Goal: Task Accomplishment & Management: Complete application form

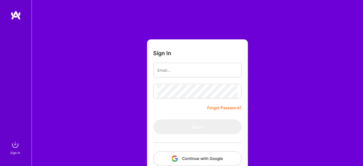
click at [221, 160] on button "Continue with Google" at bounding box center [198, 158] width 88 height 15
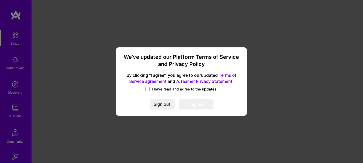
click at [182, 87] on span "I have read and agree to the updates." at bounding box center [185, 88] width 66 height 5
click at [0, 0] on input "I have read and agree to the updates." at bounding box center [0, 0] width 0 height 0
click at [189, 104] on button "I agree" at bounding box center [196, 104] width 34 height 11
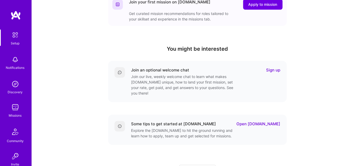
scroll to position [156, 0]
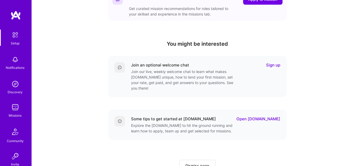
click at [10, 85] on img at bounding box center [15, 84] width 11 height 11
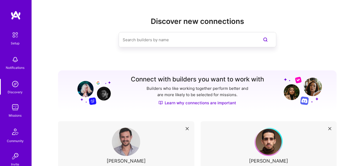
click at [17, 108] on img at bounding box center [15, 107] width 11 height 11
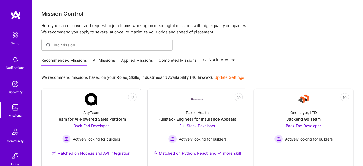
click at [232, 77] on link "Update Settings" at bounding box center [230, 77] width 30 height 5
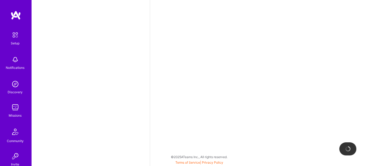
select select "US"
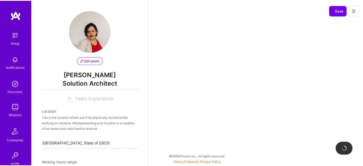
scroll to position [224, 0]
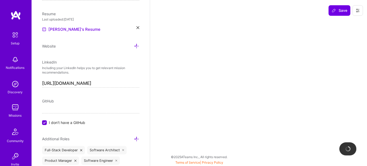
select select "Right Now"
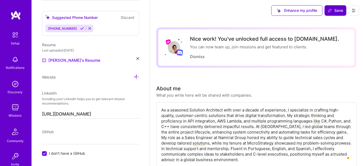
click at [332, 10] on icon at bounding box center [330, 10] width 4 height 4
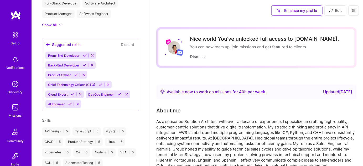
scroll to position [134, 0]
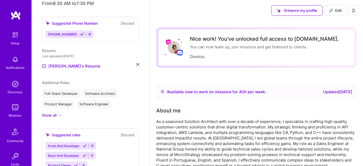
click at [14, 39] on img at bounding box center [15, 34] width 11 height 11
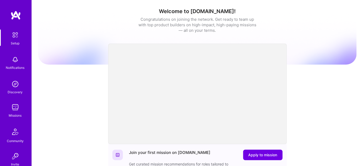
click at [15, 110] on img at bounding box center [15, 107] width 11 height 11
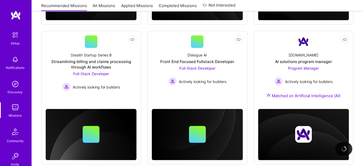
scroll to position [200, 0]
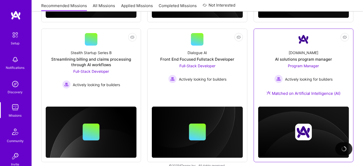
click at [326, 67] on div "Program Manager Actively looking for builders" at bounding box center [304, 73] width 58 height 20
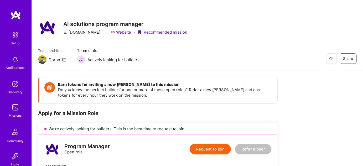
click at [295, 19] on div "Restore Not Interested Share AI solutions program manager A.Team Website · Reco…" at bounding box center [197, 27] width 319 height 19
click at [65, 60] on icon at bounding box center [64, 60] width 4 height 4
click at [245, 44] on div "Restore Not Interested Share AI solutions program manager [DOMAIN_NAME] Website…" at bounding box center [198, 35] width 332 height 70
click at [40, 59] on img at bounding box center [42, 59] width 8 height 8
click at [14, 87] on img at bounding box center [15, 84] width 11 height 11
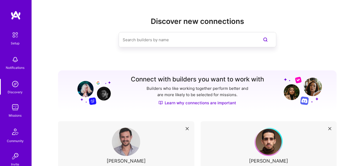
click at [210, 38] on input at bounding box center [187, 39] width 128 height 13
type input "program manager"
click at [268, 42] on icon at bounding box center [266, 40] width 6 height 6
click at [268, 38] on icon at bounding box center [266, 40] width 6 height 6
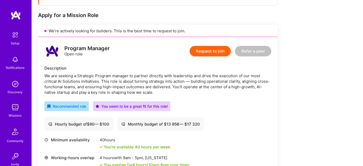
scroll to position [90, 0]
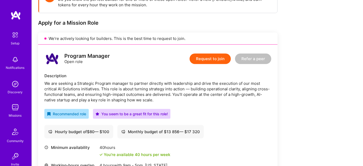
click at [212, 59] on button "Request to join" at bounding box center [210, 59] width 41 height 11
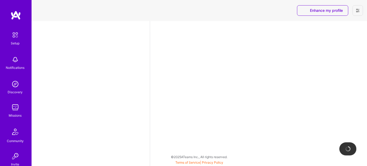
select select "US"
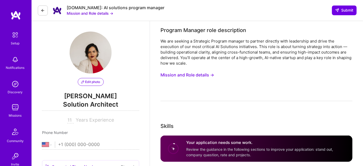
click at [10, 38] on img at bounding box center [15, 34] width 11 height 11
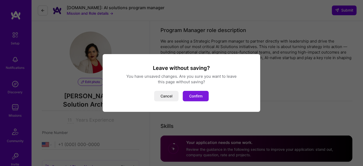
click at [208, 94] on button "Confirm" at bounding box center [196, 96] width 26 height 11
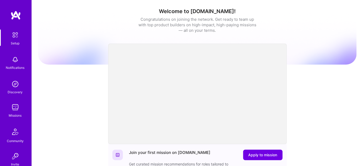
click at [11, 15] on img at bounding box center [16, 15] width 11 height 9
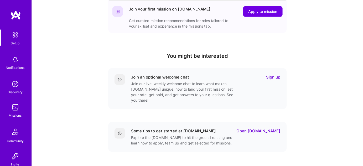
scroll to position [53, 0]
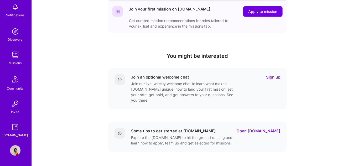
click at [11, 149] on img at bounding box center [15, 150] width 11 height 11
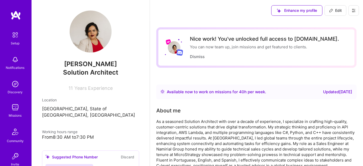
click at [330, 11] on icon at bounding box center [331, 10] width 4 height 4
select select "US"
select select "Right Now"
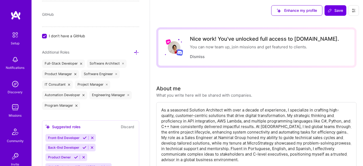
scroll to position [343, 0]
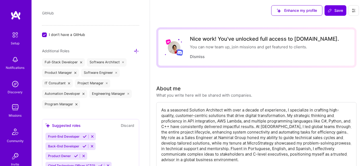
click at [80, 61] on icon at bounding box center [81, 62] width 2 height 2
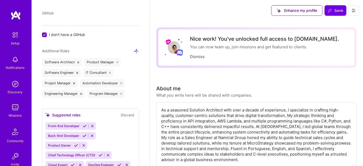
click at [78, 61] on icon at bounding box center [78, 62] width 2 height 2
click at [116, 61] on icon at bounding box center [116, 62] width 2 height 2
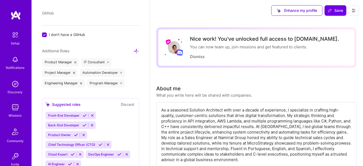
click at [122, 72] on icon at bounding box center [121, 73] width 2 height 2
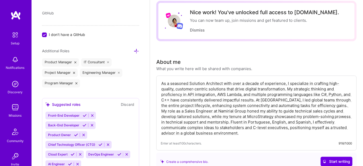
scroll to position [29, 0]
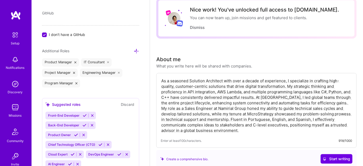
click at [235, 121] on textarea "As a seasoned Solution Architect with over a decade of experience, I specialize…" at bounding box center [257, 106] width 192 height 56
drag, startPoint x: 251, startPoint y: 131, endPoint x: 157, endPoint y: 74, distance: 109.9
click at [157, 74] on div "As a seasoned Solution Architect with over a decade of experience, I specialize…" at bounding box center [256, 110] width 201 height 75
paste textarea "Senior Technical Program Manager with 10 years of experience bridging product, …"
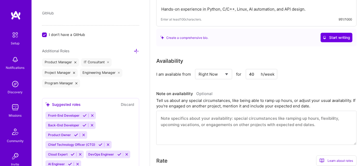
scroll to position [177, 0]
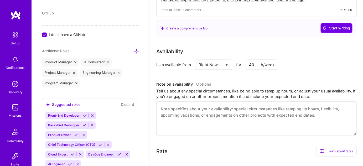
type textarea "Senior Technical Program Manager with 10 years of experience bridging product, …"
click at [228, 67] on select "Select... Right Now Future Date Not Available" at bounding box center [214, 64] width 30 height 13
click at [199, 58] on select "Select... Right Now Future Date Not Available" at bounding box center [214, 64] width 30 height 13
click at [227, 63] on select "Select... Right Now Future Date Not Available" at bounding box center [214, 64] width 30 height 13
select select "Right Now"
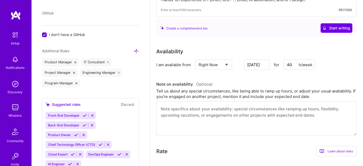
click at [199, 58] on select "Select... Right Now Future Date Not Available" at bounding box center [214, 64] width 30 height 13
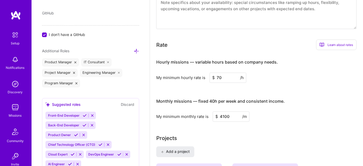
scroll to position [288, 0]
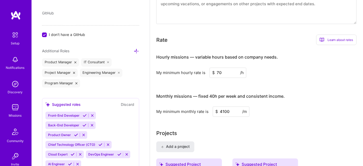
click at [230, 72] on input "70" at bounding box center [228, 73] width 37 height 10
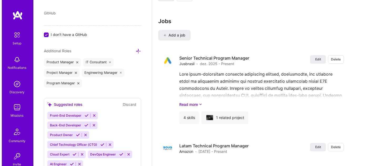
scroll to position [1079, 0]
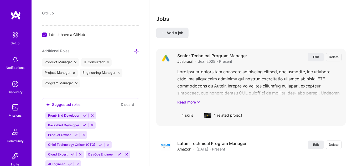
click at [231, 89] on div "Read more" at bounding box center [259, 86] width 165 height 37
click at [319, 57] on span "Edit" at bounding box center [316, 57] width 6 height 4
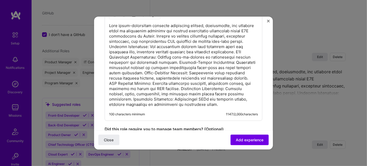
scroll to position [288, 0]
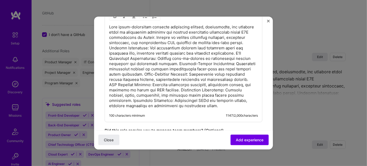
click at [200, 84] on p at bounding box center [183, 66] width 149 height 84
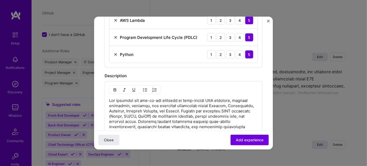
scroll to position [251, 0]
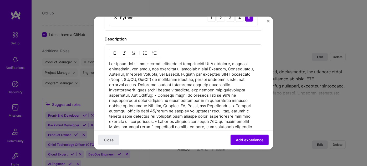
click at [133, 93] on p at bounding box center [183, 111] width 149 height 100
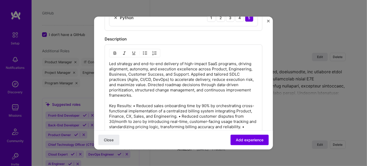
click at [133, 105] on p "Led strategy and end-to-end delivery of high-impact SaaS programs, driving alig…" at bounding box center [183, 116] width 149 height 110
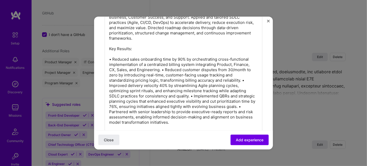
scroll to position [313, 0]
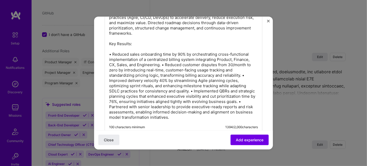
click at [161, 63] on p "Led strategy and end-to-end delivery of high-impact SaaS programs, driving alig…" at bounding box center [183, 59] width 149 height 121
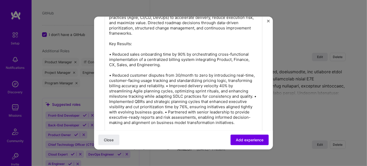
click at [191, 85] on p "Led strategy and end-to-end delivery of high-impact SaaS programs, driving alig…" at bounding box center [183, 62] width 149 height 126
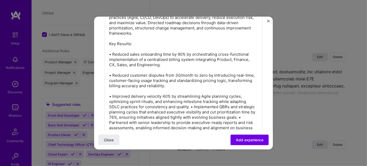
click at [191, 106] on p "Led strategy and end-to-end delivery of high-impact SaaS programs, driving alig…" at bounding box center [183, 67] width 149 height 137
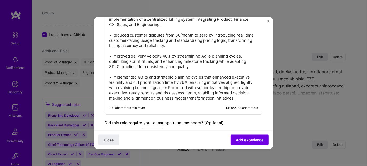
scroll to position [354, 0]
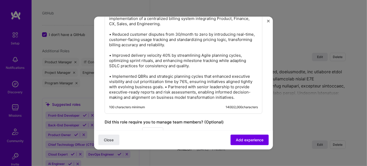
click at [165, 87] on p "Led strategy and end-to-end delivery of high-impact SaaS programs, driving alig…" at bounding box center [183, 29] width 149 height 142
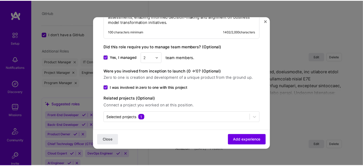
scroll to position [441, 0]
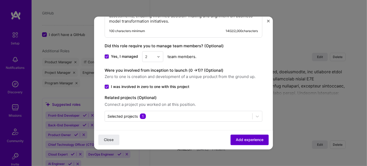
click at [260, 141] on button "Add experience" at bounding box center [250, 140] width 38 height 11
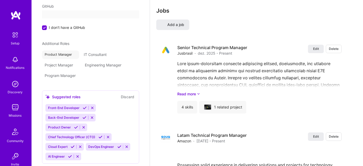
select select "US"
select select "Right Now"
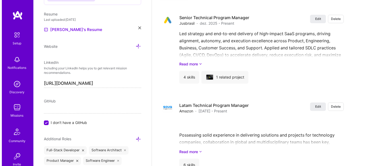
scroll to position [1137, 0]
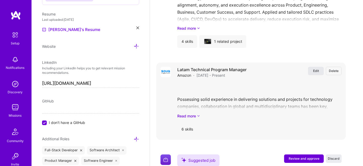
click at [319, 71] on span "Edit" at bounding box center [316, 71] width 6 height 4
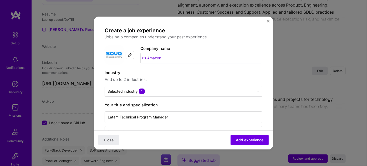
drag, startPoint x: 171, startPoint y: 59, endPoint x: 168, endPoint y: 59, distance: 3.4
click at [171, 59] on input "Amazon" at bounding box center [201, 58] width 122 height 11
click at [133, 56] on div at bounding box center [130, 55] width 8 height 8
click at [169, 59] on input "Amazon" at bounding box center [201, 58] width 122 height 11
type input "A"
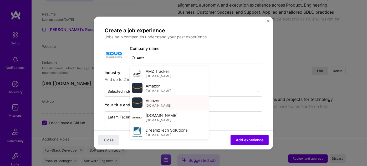
click at [158, 102] on span "Amazon" at bounding box center [153, 101] width 15 height 6
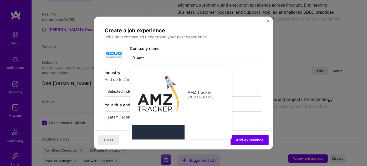
type input "Amazon"
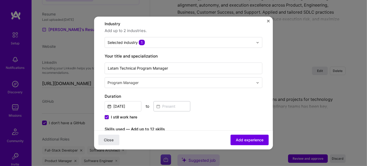
scroll to position [62, 0]
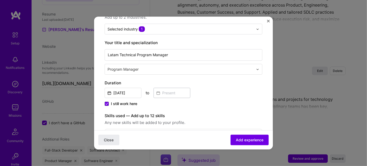
click at [123, 103] on span "I still work here" at bounding box center [124, 103] width 26 height 5
click at [0, 0] on input "I still work here" at bounding box center [0, 0] width 0 height 0
click at [163, 92] on input at bounding box center [172, 93] width 37 height 10
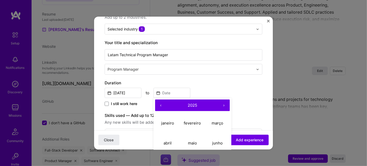
click at [161, 104] on button "‹" at bounding box center [161, 106] width 12 height 12
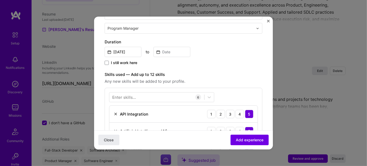
scroll to position [105, 0]
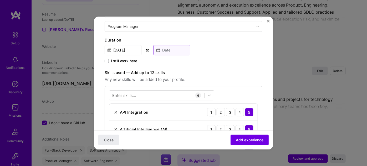
click at [168, 51] on input at bounding box center [172, 50] width 37 height 10
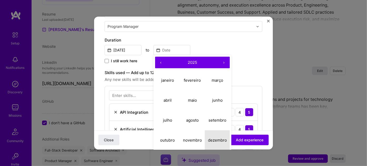
click at [214, 139] on abbr "dezembro" at bounding box center [217, 140] width 19 height 5
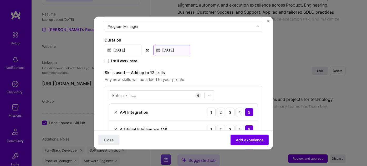
click at [172, 50] on input "Dec, 2025" at bounding box center [172, 50] width 37 height 10
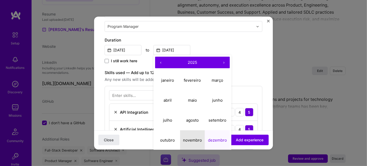
click at [198, 138] on abbr "novembro" at bounding box center [192, 140] width 19 height 5
type input "Nov, 2025"
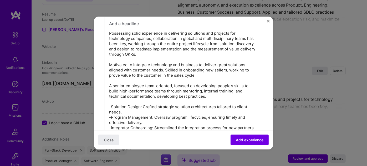
scroll to position [334, 0]
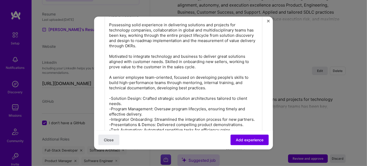
click at [196, 94] on p "Possessing solid experience in delivering solutions and projects for technology…" at bounding box center [183, 82] width 149 height 121
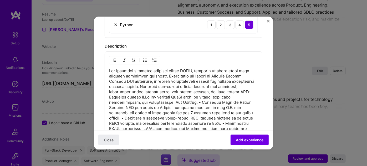
scroll to position [282, 0]
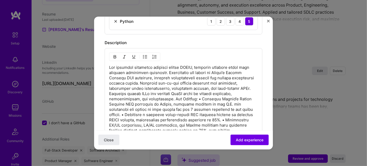
click at [171, 97] on p at bounding box center [183, 112] width 149 height 95
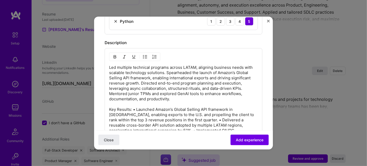
click at [133, 107] on p "Led multiple technical programs across LATAM, aligning business needs with scal…" at bounding box center [183, 117] width 149 height 105
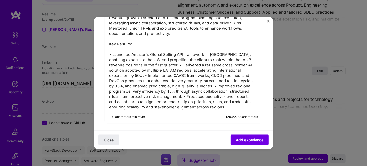
scroll to position [349, 0]
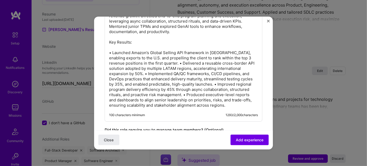
click at [146, 62] on p "Led multiple technical programs across LATAM, aligning business needs with scal…" at bounding box center [183, 53] width 149 height 110
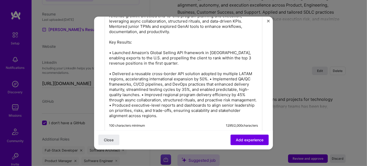
click at [210, 77] on p "Led multiple technical programs across LATAM, aligning business needs with scal…" at bounding box center [183, 58] width 149 height 121
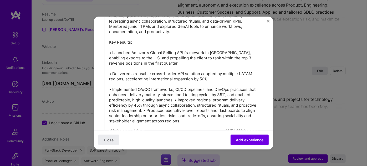
click at [191, 100] on p "Led multiple technical programs across LATAM, aligning business needs with scal…" at bounding box center [183, 61] width 149 height 126
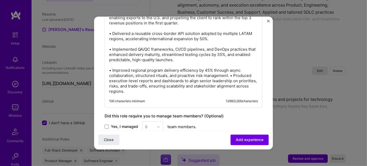
scroll to position [392, 0]
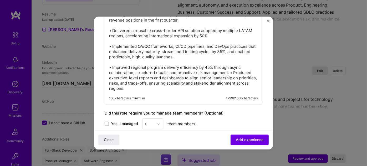
click at [230, 71] on p "Led multiple technical programs across LATAM, aligning business needs with scal…" at bounding box center [183, 23] width 149 height 137
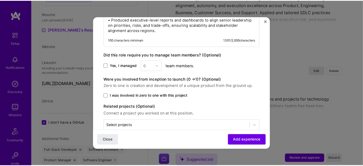
scroll to position [465, 0]
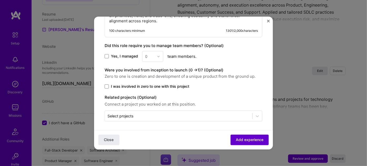
click at [254, 143] on button "Add experience" at bounding box center [250, 140] width 38 height 11
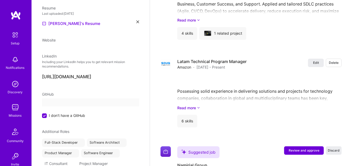
select select "US"
select select "Right Now"
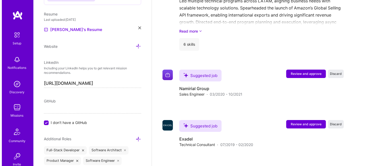
scroll to position [1226, 0]
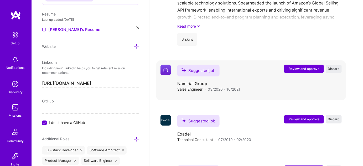
click at [307, 71] on button "Review and approve" at bounding box center [305, 69] width 40 height 8
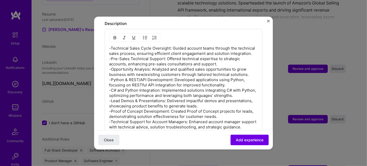
scroll to position [226, 0]
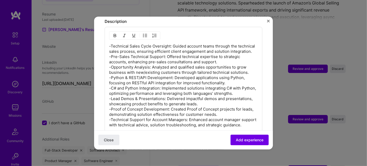
click at [197, 69] on p "-Technical Sales Cycle Oversight: Guided account teams through the technical sa…" at bounding box center [183, 86] width 149 height 84
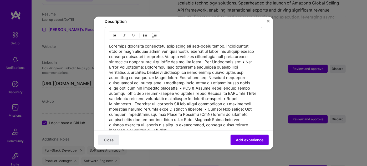
click at [234, 56] on p at bounding box center [183, 88] width 149 height 89
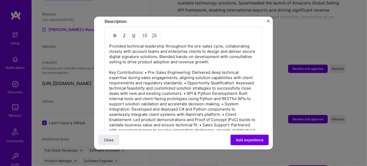
click at [145, 67] on p "Provided technical leadership throughout the pre-sales cycle, collaborating clo…" at bounding box center [183, 91] width 149 height 95
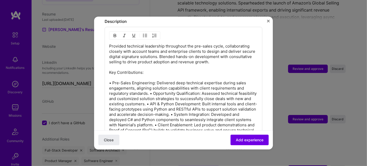
click at [150, 86] on p "Provided technical leadership throughout the pre-sales cycle, collaborating clo…" at bounding box center [183, 94] width 149 height 100
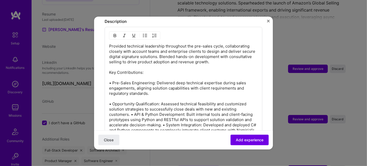
click at [132, 109] on p "Provided technical leadership throughout the pre-sales cycle, collaborating clo…" at bounding box center [183, 99] width 149 height 110
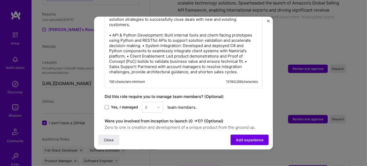
scroll to position [328, 0]
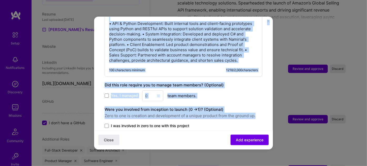
drag, startPoint x: 273, startPoint y: 116, endPoint x: 271, endPoint y: 109, distance: 7.4
click at [271, 109] on div "Adding suggested job This job is suggested based on your LinkedIn, resume or A.…" at bounding box center [183, 83] width 367 height 166
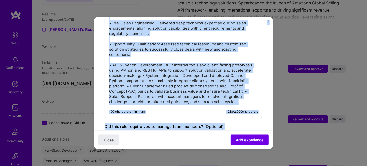
scroll to position [285, 0]
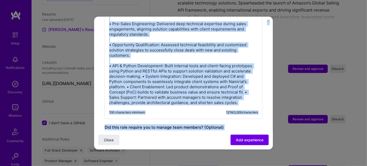
click at [164, 66] on p "Provided technical leadership throughout the pre-sales cycle, collaborating clo…" at bounding box center [183, 44] width 149 height 121
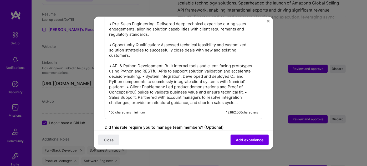
click at [144, 69] on p "Provided technical leadership throughout the pre-sales cycle, collaborating clo…" at bounding box center [183, 44] width 149 height 121
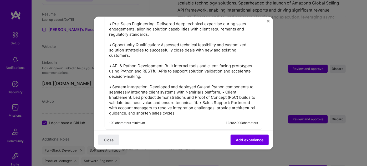
click at [228, 87] on p "Provided technical leadership throughout the pre-sales cycle, collaborating clo…" at bounding box center [183, 49] width 149 height 131
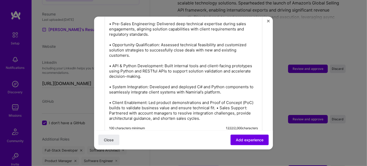
click at [228, 102] on p "Provided technical leadership throughout the pre-sales cycle, collaborating clo…" at bounding box center [183, 52] width 149 height 137
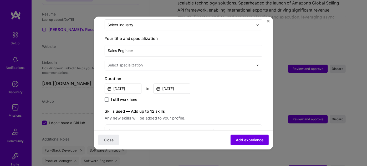
scroll to position [0, 0]
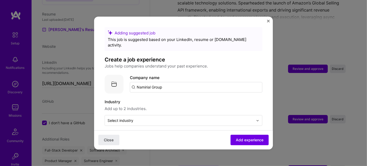
click at [114, 81] on img at bounding box center [114, 84] width 19 height 19
click at [236, 141] on span "Add experience" at bounding box center [250, 140] width 28 height 5
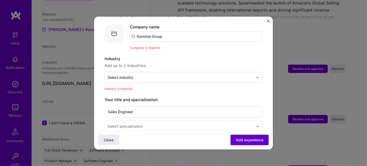
scroll to position [53, 0]
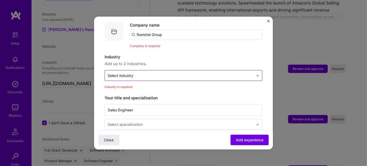
click at [212, 75] on div "Industry Add up to 2 industries. Select industry 0 Industry is required" at bounding box center [184, 72] width 158 height 36
click at [213, 73] on input "text" at bounding box center [181, 76] width 146 height 6
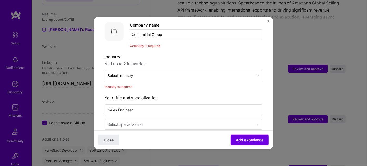
scroll to position [67, 0]
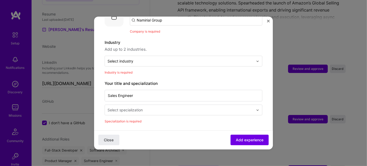
click at [256, 105] on div at bounding box center [259, 110] width 6 height 10
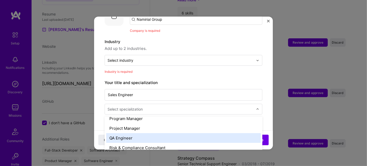
scroll to position [521, 0]
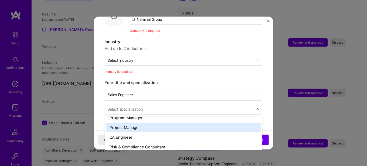
click at [135, 123] on div "Project Manager" at bounding box center [183, 128] width 155 height 10
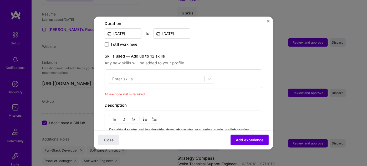
scroll to position [169, 0]
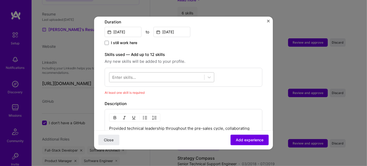
click at [176, 73] on div at bounding box center [156, 77] width 95 height 9
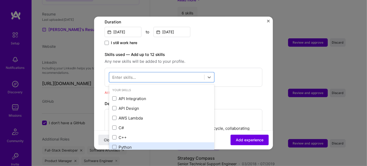
click at [148, 145] on div "Python" at bounding box center [161, 148] width 99 height 6
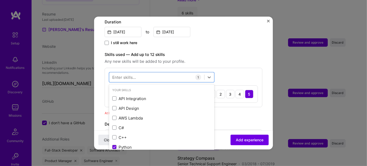
click at [240, 61] on div "Skills used — Add up to 12 skills Any new skills will be added to your profile.…" at bounding box center [184, 80] width 158 height 56
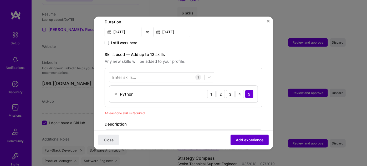
click at [257, 138] on span "Add experience" at bounding box center [250, 140] width 28 height 5
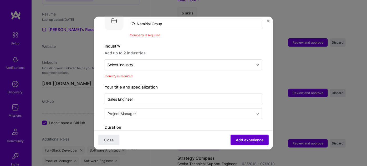
scroll to position [53, 0]
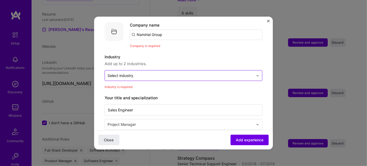
click at [249, 73] on input "text" at bounding box center [181, 76] width 146 height 6
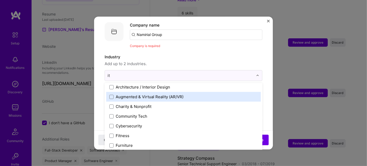
scroll to position [0, 0]
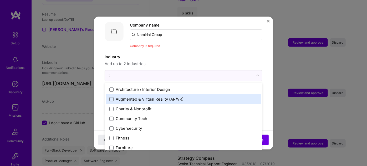
type input "i"
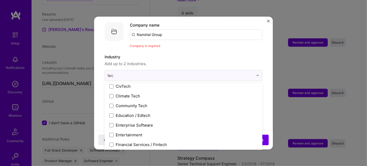
scroll to position [42, 0]
type input "tech"
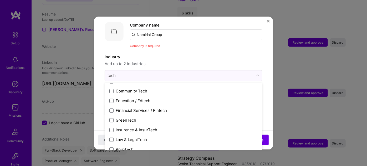
scroll to position [50, 0]
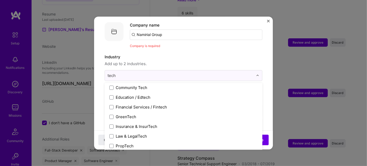
click at [148, 153] on label "RegTech" at bounding box center [183, 156] width 148 height 6
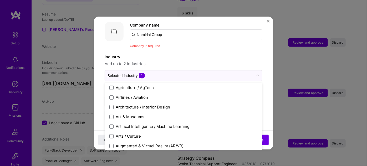
scroll to position [333, 0]
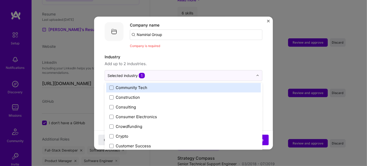
click at [234, 61] on span "Add up to 2 industries." at bounding box center [184, 64] width 158 height 6
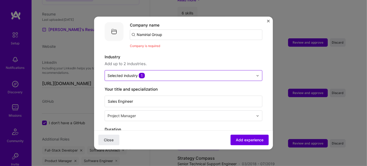
click at [144, 73] on span "1" at bounding box center [142, 76] width 6 height 6
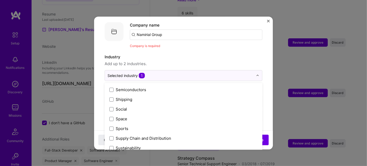
scroll to position [968, 0]
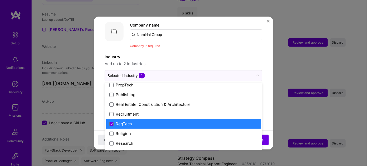
click at [149, 121] on label "RegTech" at bounding box center [183, 124] width 148 height 6
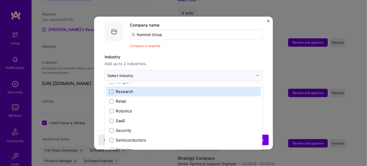
scroll to position [1029, 0]
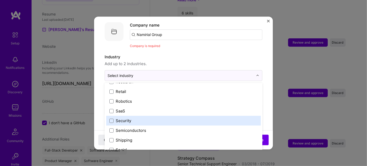
click at [208, 116] on div "Security" at bounding box center [183, 121] width 155 height 10
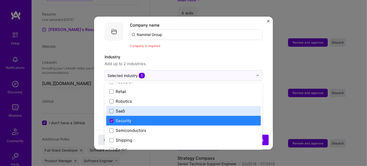
click at [208, 108] on label "SaaS" at bounding box center [183, 111] width 148 height 6
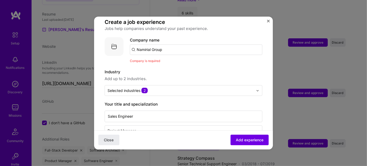
scroll to position [3, 0]
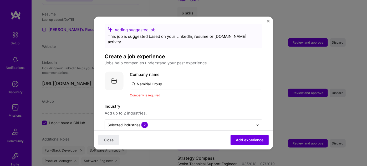
click at [196, 79] on input "Namirial Group" at bounding box center [196, 84] width 133 height 11
drag, startPoint x: 196, startPoint y: 77, endPoint x: 128, endPoint y: 78, distance: 67.3
click at [128, 78] on div "Company logo Company name Namirial Group Company is required" at bounding box center [184, 85] width 158 height 27
type input "Namirial"
click button "Close" at bounding box center [108, 140] width 21 height 11
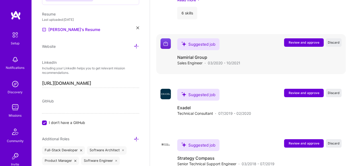
click at [315, 43] on span "Review and approve" at bounding box center [304, 42] width 31 height 4
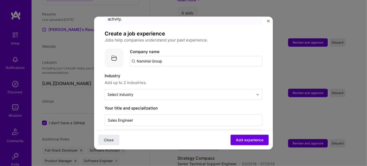
scroll to position [20, 0]
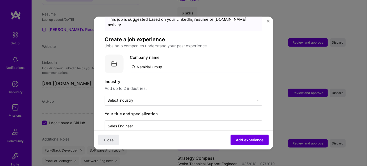
click at [230, 63] on input "Namirial Group" at bounding box center [196, 67] width 133 height 11
drag, startPoint x: 222, startPoint y: 62, endPoint x: 143, endPoint y: 61, distance: 79.7
click at [143, 62] on input "Namirial Group" at bounding box center [196, 67] width 133 height 11
click at [247, 140] on span "Add experience" at bounding box center [250, 140] width 28 height 5
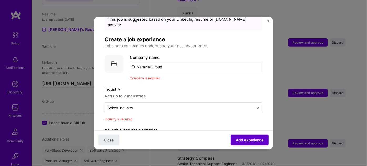
scroll to position [53, 0]
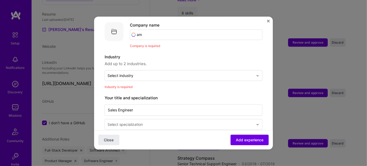
type input "a"
type input "Namirial"
click at [170, 45] on div "Namirial namirial.com" at bounding box center [169, 50] width 79 height 15
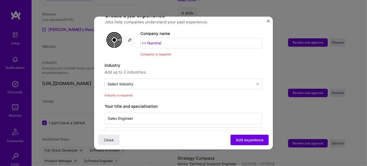
scroll to position [59, 0]
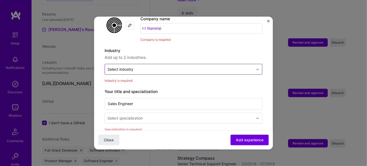
click at [163, 67] on input "text" at bounding box center [181, 70] width 146 height 6
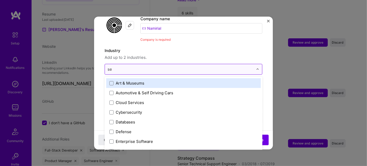
type input "sec"
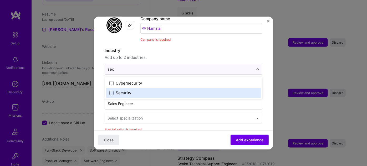
click at [139, 90] on div "Security" at bounding box center [183, 93] width 155 height 10
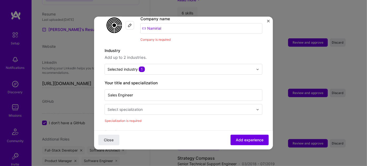
click at [218, 54] on span "Add up to 2 industries." at bounding box center [184, 57] width 158 height 6
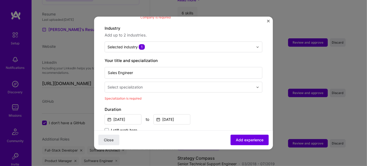
scroll to position [87, 0]
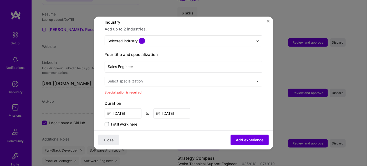
click at [195, 78] on input "text" at bounding box center [181, 81] width 147 height 6
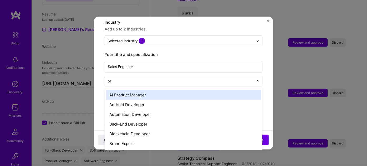
type input "pro"
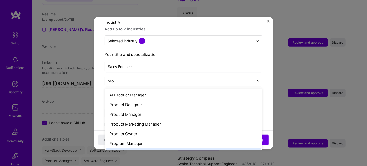
click at [165, 149] on div "Project Manager" at bounding box center [183, 154] width 155 height 10
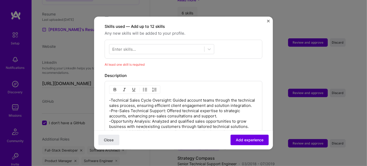
scroll to position [189, 0]
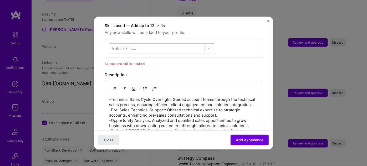
click at [146, 44] on div at bounding box center [156, 48] width 95 height 9
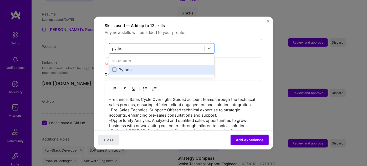
click at [141, 67] on div "Python" at bounding box center [161, 70] width 99 height 6
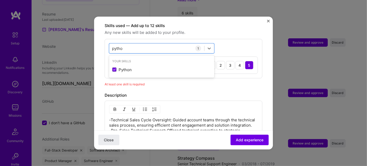
type input "pytho"
click at [254, 92] on div "Description" at bounding box center [184, 95] width 158 height 6
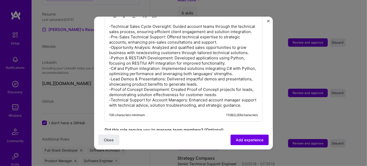
scroll to position [287, 0]
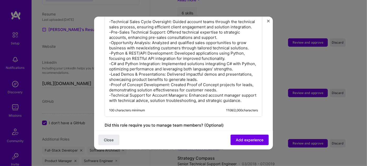
click at [207, 88] on p "-Technical Sales Cycle Oversight: Guided account teams through the technical sa…" at bounding box center [183, 61] width 149 height 84
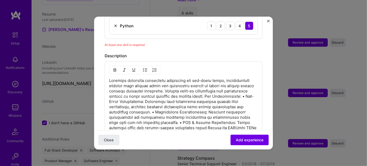
scroll to position [229, 0]
click at [136, 94] on p at bounding box center [183, 121] width 149 height 89
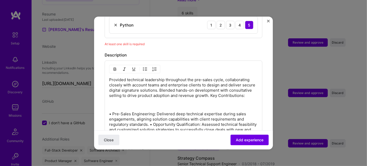
click at [234, 90] on p "Provided technical leadership throughout the pre-sales cycle, collaborating clo…" at bounding box center [183, 87] width 149 height 21
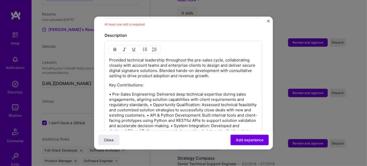
scroll to position [272, 0]
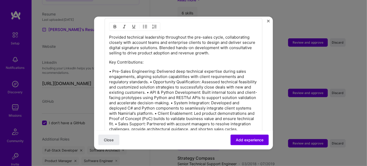
click at [149, 76] on p "• Pre-Sales Engineering: Delivered deep technical expertise during sales engage…" at bounding box center [183, 100] width 149 height 63
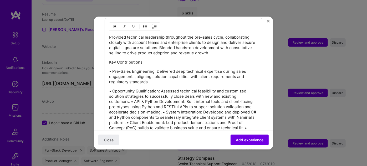
click at [130, 95] on p "• Opportunity Qualification: Assessed technical feasibility and customized solu…" at bounding box center [183, 115] width 149 height 53
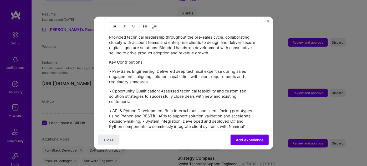
click at [143, 114] on p "• API & Python Development: Built internal tools and client-facing prototypes u…" at bounding box center [183, 129] width 149 height 42
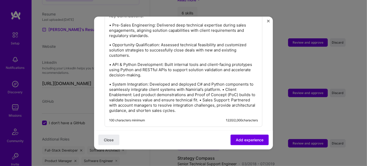
scroll to position [324, 0]
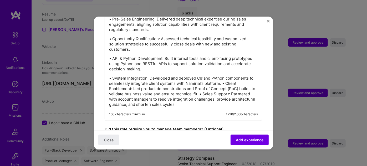
click at [227, 77] on p "• System Integration: Developed and deployed C# and Python components to seamle…" at bounding box center [183, 92] width 149 height 32
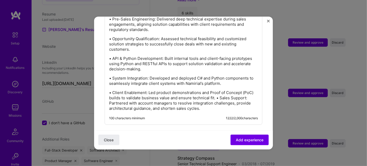
click at [228, 92] on p "• Client Enablement: Led product demonstrations and Proof of Concept (PoC) buil…" at bounding box center [183, 100] width 149 height 21
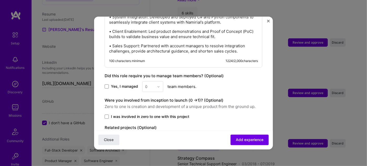
scroll to position [410, 0]
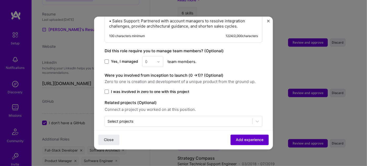
click at [242, 141] on span "Add experience" at bounding box center [250, 140] width 28 height 5
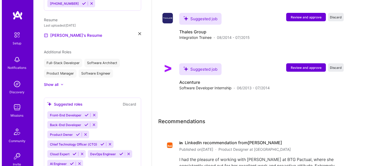
scroll to position [1245, 0]
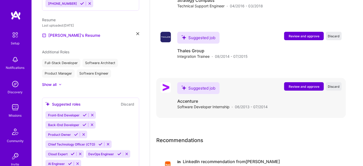
click at [312, 88] on span "Review and approve" at bounding box center [304, 86] width 31 height 4
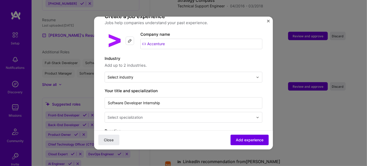
scroll to position [57, 0]
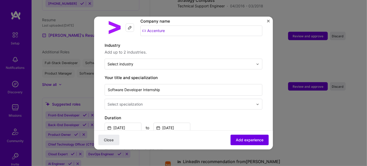
click at [219, 102] on input "text" at bounding box center [181, 105] width 147 height 6
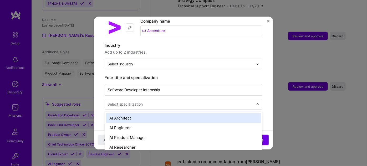
scroll to position [1266, 0]
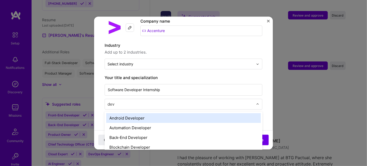
type input "deve"
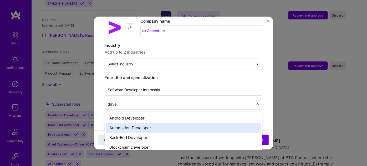
click at [205, 123] on div "Automation Developer" at bounding box center [183, 128] width 155 height 10
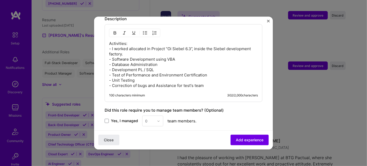
scroll to position [228, 0]
click at [226, 80] on p "Activities: - I worked allocated in Project “Oi Siebel 6.3”, inside the Siebel …" at bounding box center [183, 65] width 149 height 47
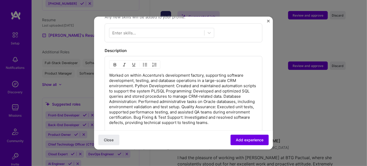
scroll to position [184, 0]
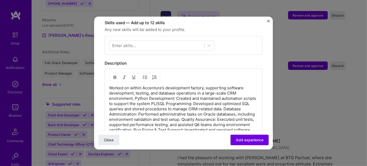
click at [217, 89] on p "Worked on within Accenture’s development factory, supporting software developme…" at bounding box center [183, 111] width 149 height 53
click at [135, 92] on p "Worked on within Accenture’s development factory, supporting software developme…" at bounding box center [183, 111] width 149 height 53
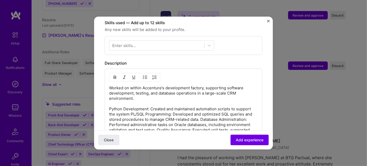
click at [201, 113] on p "Worked on within Accenture’s development factory, supporting software developme…" at bounding box center [183, 116] width 149 height 63
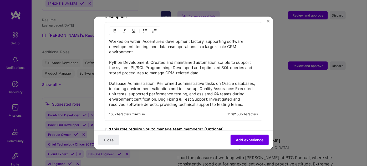
scroll to position [232, 0]
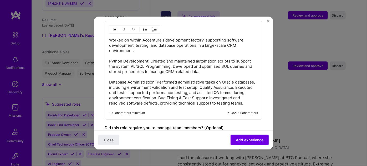
click at [221, 80] on p "Worked on within Accenture’s development factory, supporting software developme…" at bounding box center [183, 72] width 149 height 68
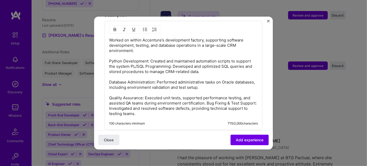
click at [109, 101] on p "Worked on within Accenture’s development factory, supporting software developme…" at bounding box center [183, 77] width 149 height 79
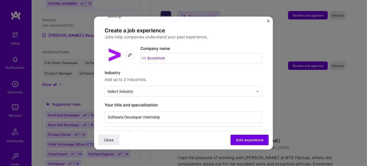
scroll to position [21, 0]
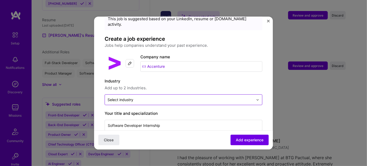
click at [232, 97] on input "text" at bounding box center [181, 100] width 146 height 6
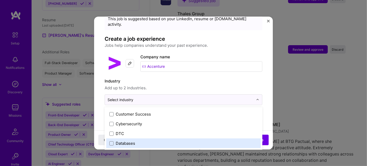
scroll to position [408, 0]
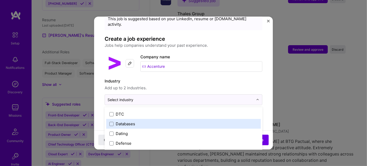
click at [146, 121] on label "Databases" at bounding box center [183, 124] width 148 height 6
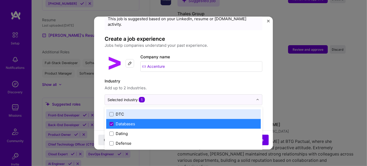
click at [236, 78] on label "Industry" at bounding box center [184, 81] width 158 height 6
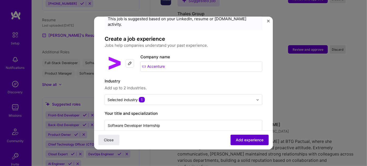
click at [253, 140] on span "Add experience" at bounding box center [250, 140] width 28 height 5
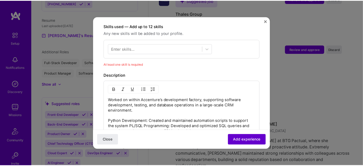
scroll to position [181, 0]
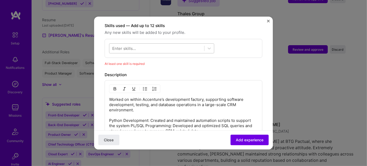
click at [188, 44] on div at bounding box center [156, 48] width 95 height 9
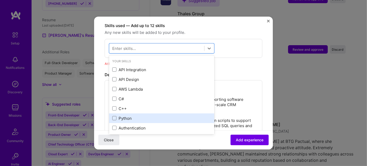
click at [144, 116] on div "Python" at bounding box center [161, 119] width 99 height 6
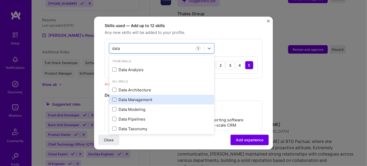
click at [146, 97] on div "Data Management" at bounding box center [161, 100] width 99 height 6
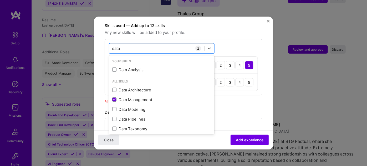
type input "data"
click at [227, 40] on div "option Data Management, selected. option Data Pipelines focused, 0 of 2. 9 resu…" at bounding box center [184, 67] width 158 height 57
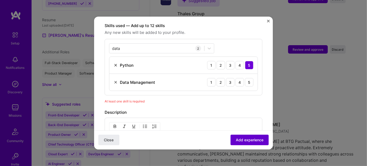
click at [245, 139] on span "Add experience" at bounding box center [250, 140] width 28 height 5
click at [247, 78] on div "5" at bounding box center [249, 82] width 8 height 8
click at [247, 139] on span "Add experience" at bounding box center [250, 140] width 28 height 5
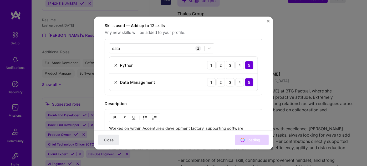
click at [340, 67] on div "Adding suggested job This job is suggested based on your LinkedIn, resume or A.…" at bounding box center [183, 83] width 367 height 166
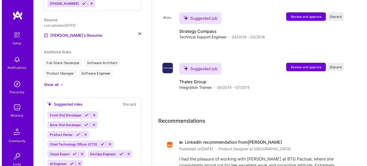
scroll to position [1304, 0]
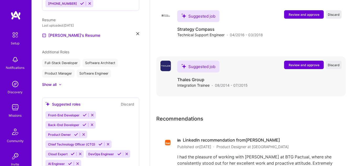
click at [302, 66] on span "Review and approve" at bounding box center [304, 65] width 31 height 4
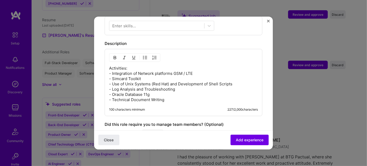
scroll to position [205, 0]
click at [187, 80] on p "Activities: - Integration of Network platforms GSM / LTE - Simcard Toolkit - Us…" at bounding box center [183, 83] width 149 height 37
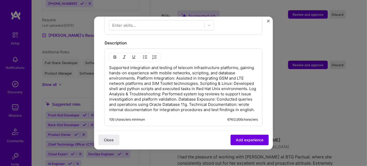
click at [135, 72] on p "Supported integration and testing of telecom infrastructure platforms, gaining …" at bounding box center [183, 88] width 149 height 47
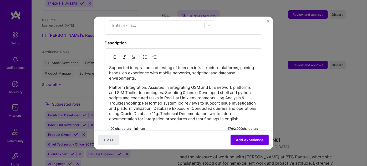
click at [109, 95] on p "Platform Integration: Assisted in integrating GSM and LTE network platforms and…" at bounding box center [183, 103] width 149 height 37
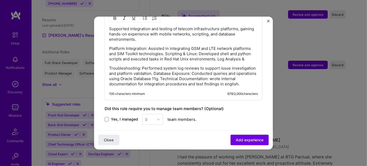
scroll to position [245, 0]
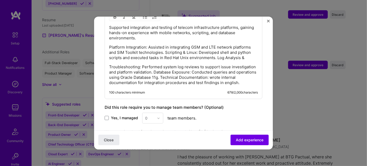
click at [179, 65] on p "Troubleshooting: Performed system log reviews to support issue investigation an…" at bounding box center [183, 74] width 149 height 21
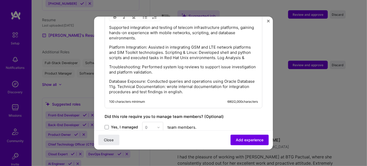
click at [137, 80] on p "Database Exposure: Conducted queries and operations using Oracle Database 11g. …" at bounding box center [183, 87] width 149 height 16
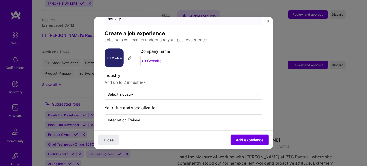
scroll to position [61, 0]
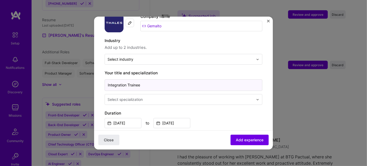
drag, startPoint x: 147, startPoint y: 80, endPoint x: 128, endPoint y: 80, distance: 18.9
click at [128, 80] on input "Integration Trainee" at bounding box center [184, 85] width 158 height 12
type input "Integration Engineer"
click at [247, 57] on input "text" at bounding box center [181, 60] width 146 height 6
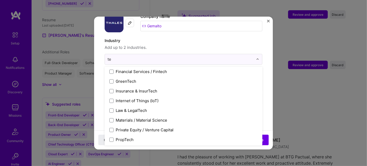
scroll to position [21, 0]
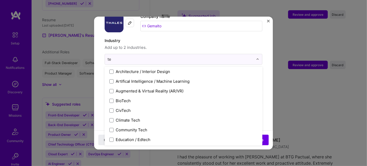
type input "tel"
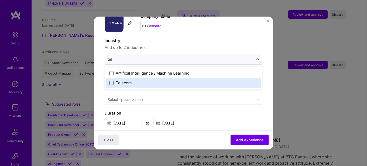
click at [166, 80] on label "Telecom" at bounding box center [183, 83] width 148 height 6
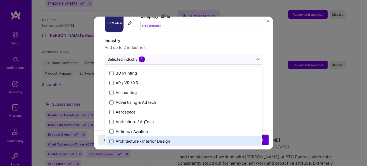
click at [260, 143] on button "Add experience" at bounding box center [250, 140] width 38 height 11
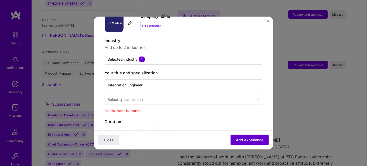
scroll to position [109, 0]
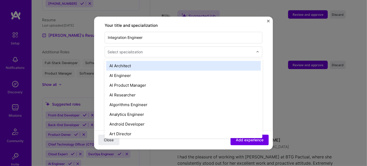
click at [139, 49] on div "Select specialization" at bounding box center [125, 52] width 35 height 6
type input "au"
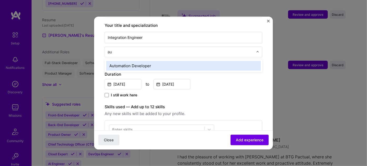
click at [137, 61] on div "Automation Developer" at bounding box center [183, 66] width 155 height 10
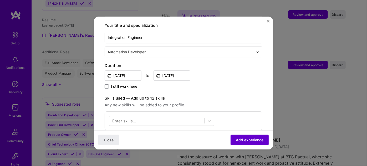
click at [245, 141] on span "Add experience" at bounding box center [250, 140] width 28 height 5
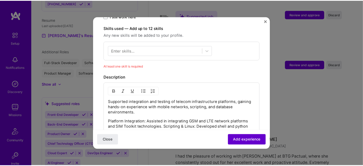
scroll to position [181, 0]
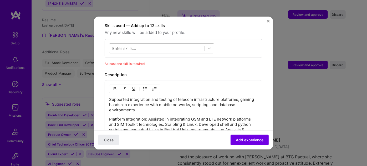
click at [154, 44] on div at bounding box center [156, 48] width 95 height 9
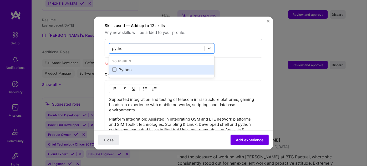
click at [154, 67] on div "Python" at bounding box center [161, 70] width 105 height 10
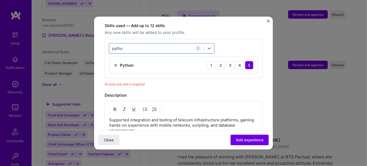
drag, startPoint x: 148, startPoint y: 43, endPoint x: 107, endPoint y: 41, distance: 41.1
click at [107, 41] on div "option Python, selected. Select is focused ,type to refine list, press Down to …" at bounding box center [184, 58] width 158 height 39
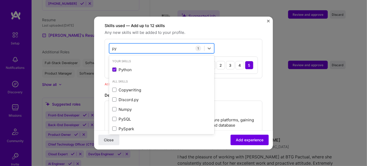
type input "p"
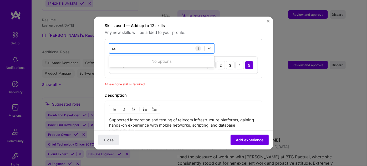
type input "s"
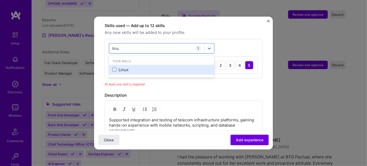
click at [123, 67] on div "Linux" at bounding box center [161, 70] width 99 height 6
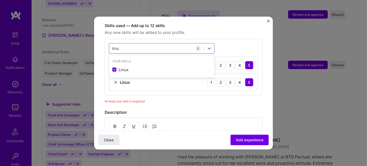
type input "linu"
click at [171, 99] on div "At least one skill is required" at bounding box center [184, 102] width 158 height 6
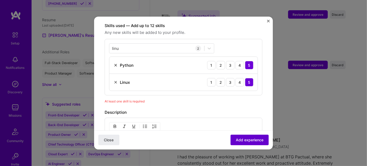
click at [246, 138] on span "Add experience" at bounding box center [250, 140] width 28 height 5
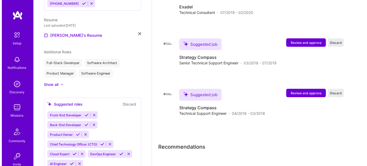
scroll to position [1309, 0]
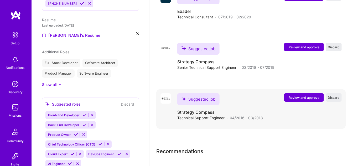
click at [297, 98] on span "Review and approve" at bounding box center [304, 97] width 31 height 4
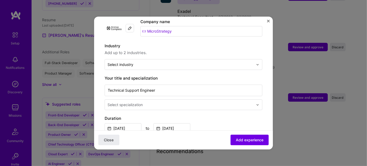
scroll to position [60, 0]
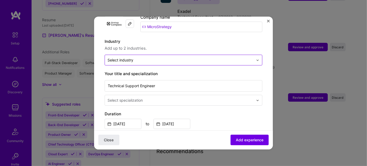
click at [234, 57] on input "text" at bounding box center [181, 60] width 146 height 6
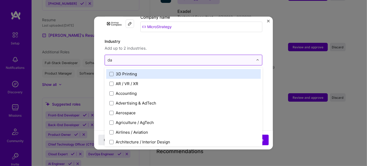
type input "dat"
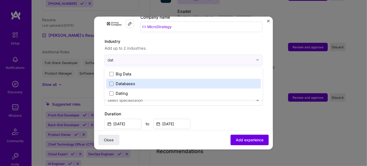
click at [156, 81] on label "Databases" at bounding box center [183, 84] width 148 height 6
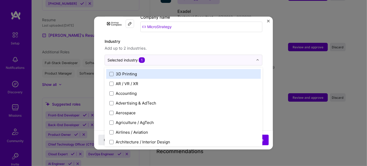
click at [240, 45] on span "Add up to 2 industries." at bounding box center [184, 48] width 158 height 6
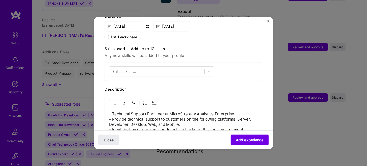
scroll to position [159, 0]
click at [155, 120] on p "- Technical Support Engineer at MicroStrategy Analytics Enterprise. - Provide t…" at bounding box center [183, 134] width 149 height 47
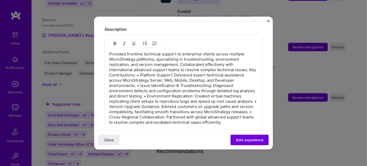
scroll to position [222, 0]
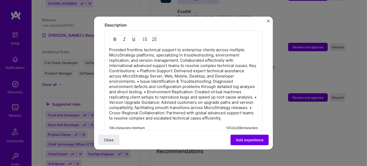
click at [110, 65] on p "Provided frontline technical support to enterprise clients across multiple Micr…" at bounding box center [183, 84] width 149 height 74
click at [109, 65] on p "Provided frontline technical support to enterprise clients across multiple Micr…" at bounding box center [183, 84] width 149 height 74
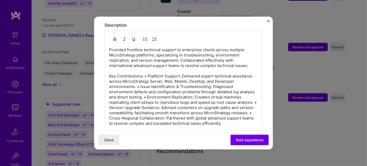
click at [145, 68] on p "Provided frontline technical support to enterprise clients across multiple Micr…" at bounding box center [183, 86] width 149 height 79
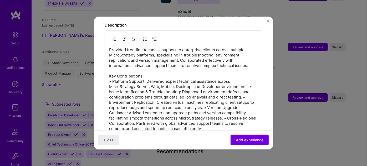
click at [249, 80] on p "Provided frontline technical support to enterprise clients across multiple Micr…" at bounding box center [183, 89] width 149 height 84
click at [244, 91] on p "Provided frontline technical support to enterprise clients across multiple Micr…" at bounding box center [183, 89] width 149 height 84
click at [209, 101] on p "Provided frontline technical support to enterprise clients across multiple Micr…" at bounding box center [183, 89] width 149 height 84
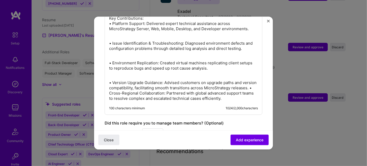
scroll to position [285, 0]
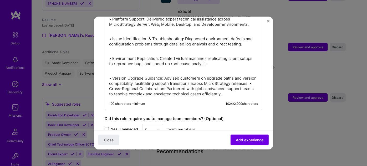
click at [127, 82] on p "• Version Upgrade Guidance: Advised customers on upgrade paths and version comp…" at bounding box center [183, 86] width 149 height 21
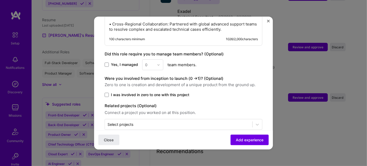
scroll to position [363, 0]
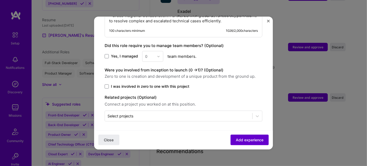
click at [251, 141] on span "Add experience" at bounding box center [250, 140] width 28 height 5
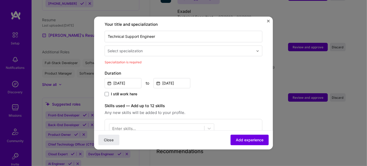
scroll to position [109, 0]
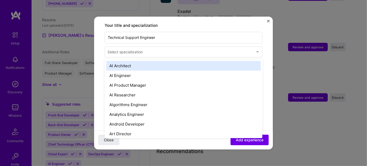
click at [176, 49] on input "text" at bounding box center [181, 52] width 147 height 6
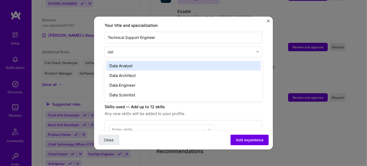
type input "data"
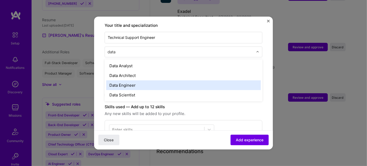
click at [139, 80] on div "Data Engineer" at bounding box center [183, 85] width 155 height 10
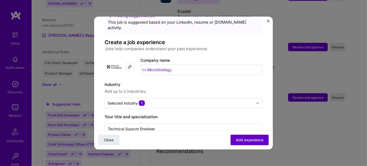
click at [244, 141] on span "Add experience" at bounding box center [250, 140] width 28 height 5
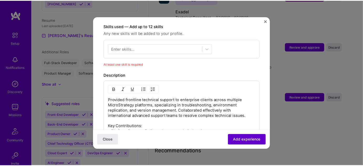
scroll to position [181, 0]
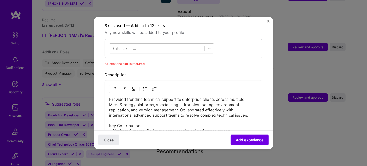
click at [171, 44] on div at bounding box center [156, 48] width 95 height 9
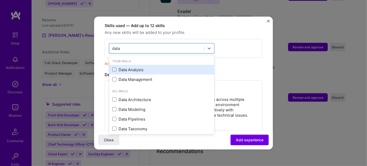
click at [133, 67] on div "Data Analysis" at bounding box center [161, 70] width 99 height 6
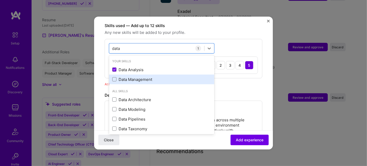
click at [133, 77] on div "Data Management" at bounding box center [161, 80] width 99 height 6
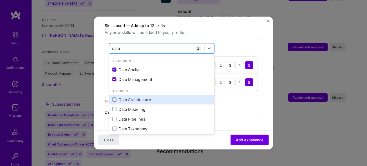
click at [137, 97] on div "Data Architecture" at bounding box center [161, 100] width 99 height 6
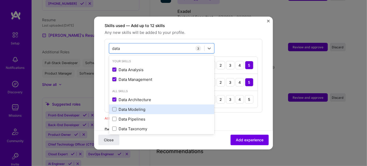
click at [137, 107] on div "Data Modeling" at bounding box center [161, 110] width 99 height 6
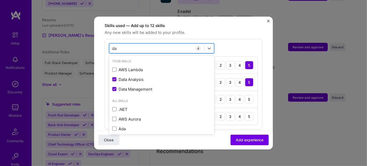
type input "d"
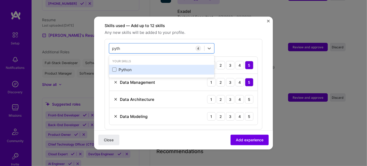
click at [128, 67] on div "Python" at bounding box center [161, 70] width 99 height 6
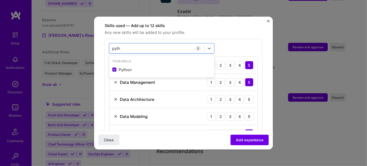
type input "pyth"
click at [201, 139] on div "Close Add experience" at bounding box center [183, 139] width 179 height 19
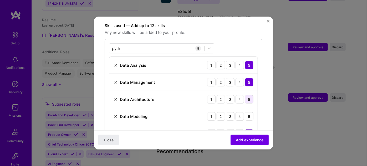
click at [246, 95] on div "5" at bounding box center [249, 99] width 8 height 8
click at [246, 112] on div "5" at bounding box center [249, 116] width 8 height 8
click at [250, 140] on span "Add experience" at bounding box center [250, 140] width 28 height 5
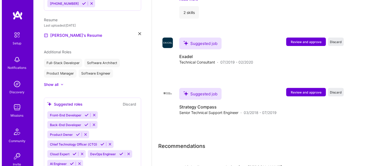
scroll to position [1363, 0]
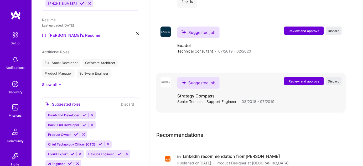
click at [302, 82] on span "Review and approve" at bounding box center [304, 81] width 31 height 4
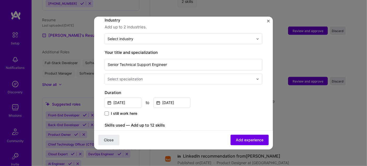
scroll to position [79, 0]
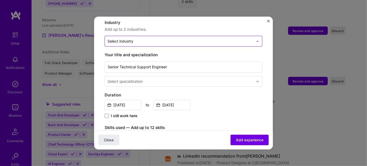
click at [245, 38] on input "text" at bounding box center [181, 41] width 146 height 6
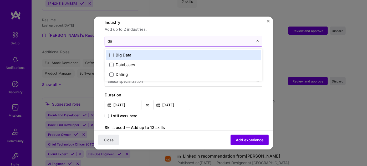
type input "dat"
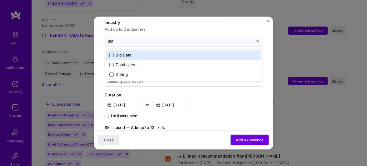
click at [182, 52] on label "Big Data" at bounding box center [183, 55] width 148 height 6
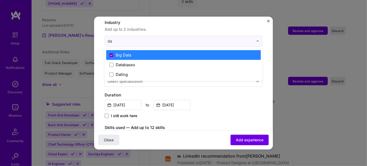
type input "dat"
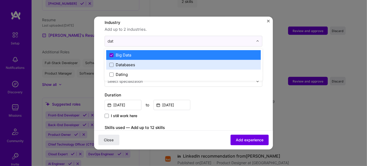
click at [167, 62] on label "Databases" at bounding box center [183, 65] width 148 height 6
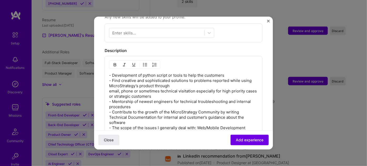
scroll to position [192, 0]
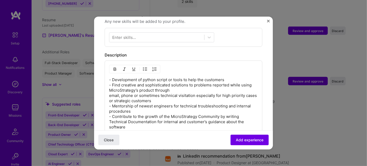
click at [165, 77] on p "- Development of python script or tools to help the customers - Find creative a…" at bounding box center [183, 124] width 149 height 95
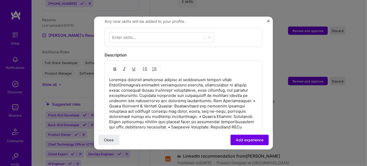
click at [210, 94] on p at bounding box center [183, 124] width 149 height 95
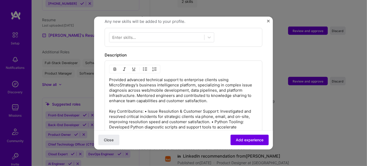
drag, startPoint x: 144, startPoint y: 104, endPoint x: 152, endPoint y: 105, distance: 8.0
click at [144, 104] on p "Provided advanced technical support to enterprise clients using MicroStrategy’s…" at bounding box center [183, 127] width 149 height 100
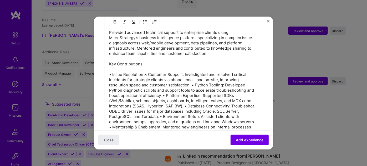
scroll to position [250, 0]
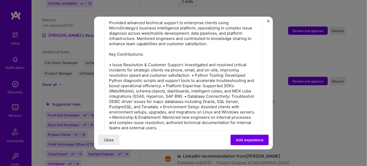
click at [192, 69] on p "Provided advanced technical support to enterprise clients using MicroStrategy’s…" at bounding box center [183, 75] width 149 height 110
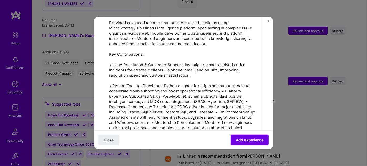
click at [223, 84] on p "Provided advanced technical support to enterprise clients using MicroStrategy’s…" at bounding box center [183, 78] width 149 height 116
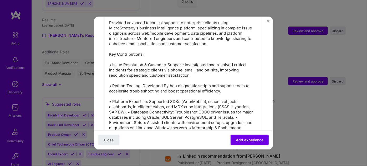
click at [128, 106] on p "Provided advanced technical support to enterprise clients using MicroStrategy’s…" at bounding box center [183, 80] width 149 height 121
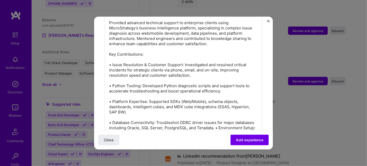
drag, startPoint x: 268, startPoint y: 100, endPoint x: 270, endPoint y: 110, distance: 10.3
click at [270, 110] on div "Adding suggested job This job is suggested based on your LinkedIn, resume or A.…" at bounding box center [183, 83] width 179 height 133
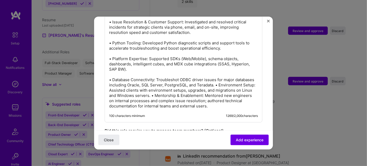
scroll to position [301, 0]
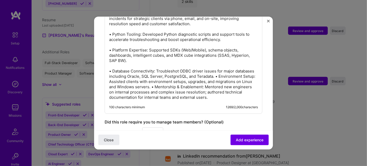
drag, startPoint x: 236, startPoint y: 70, endPoint x: 244, endPoint y: 74, distance: 8.9
click at [236, 70] on p "Provided advanced technical support to enterprise clients using MicroStrategy’s…" at bounding box center [183, 34] width 149 height 131
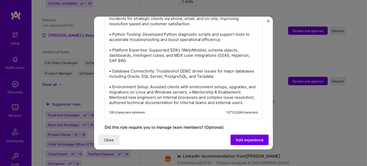
click at [198, 85] on p "Provided advanced technical support to enterprise clients using MicroStrategy’s…" at bounding box center [183, 37] width 149 height 137
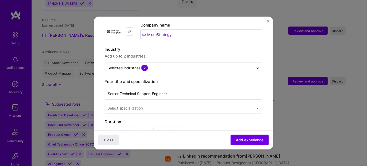
scroll to position [51, 0]
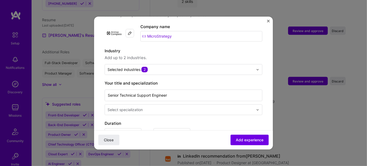
click at [199, 107] on input "text" at bounding box center [181, 110] width 147 height 6
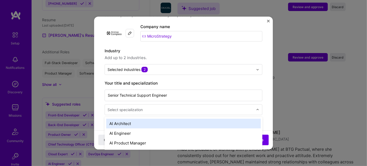
scroll to position [1389, 0]
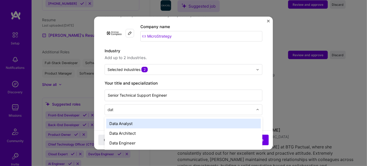
type input "data"
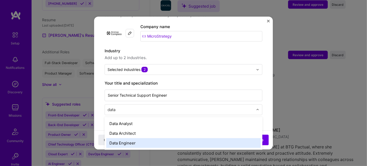
click at [148, 138] on div "Data Engineer" at bounding box center [183, 143] width 155 height 10
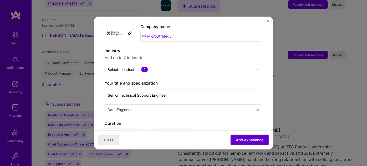
click at [247, 140] on span "Add experience" at bounding box center [250, 140] width 28 height 5
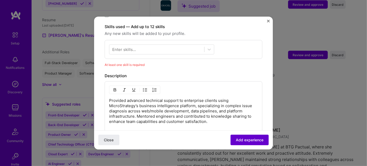
scroll to position [181, 0]
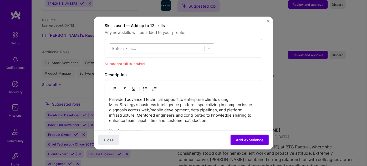
click at [170, 44] on div at bounding box center [156, 48] width 95 height 9
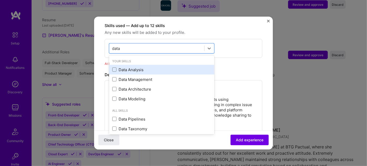
click at [134, 67] on div "Data Analysis" at bounding box center [161, 70] width 99 height 6
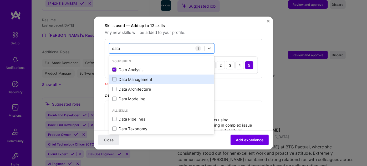
click at [134, 77] on div "Data Management" at bounding box center [161, 80] width 99 height 6
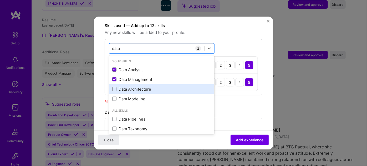
click at [134, 87] on div "Data Architecture" at bounding box center [161, 90] width 99 height 6
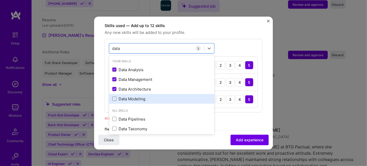
click at [134, 96] on div "Data Modeling" at bounding box center [161, 99] width 99 height 6
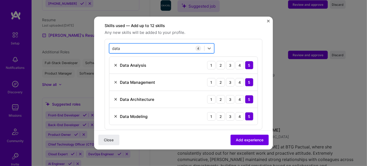
drag, startPoint x: 127, startPoint y: 42, endPoint x: 112, endPoint y: 40, distance: 15.2
click at [112, 44] on div "data data" at bounding box center [156, 48] width 95 height 9
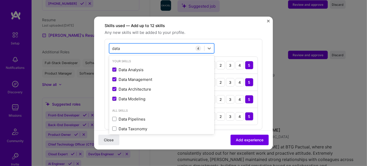
drag, startPoint x: 122, startPoint y: 41, endPoint x: 110, endPoint y: 40, distance: 11.6
click at [110, 44] on div "data data" at bounding box center [156, 48] width 95 height 9
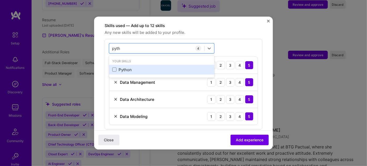
click at [129, 67] on div "Python" at bounding box center [161, 70] width 99 height 6
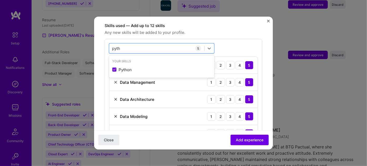
type input "pyth"
click at [166, 135] on div "Close Add experience" at bounding box center [183, 139] width 179 height 19
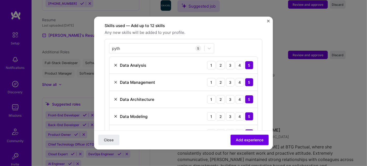
click at [249, 139] on span "Add experience" at bounding box center [250, 140] width 28 height 5
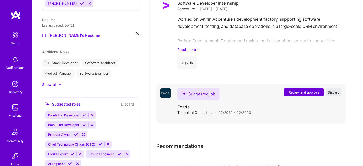
click at [306, 93] on span "Review and approve" at bounding box center [304, 92] width 31 height 4
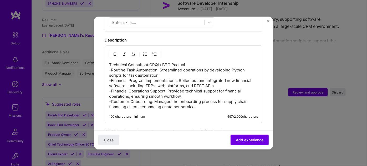
scroll to position [219, 0]
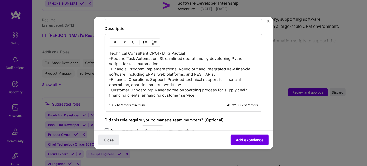
click at [220, 86] on p "Technical Consultant CPQI / BTG Pactual -Routine Task Automation: Streamlined o…" at bounding box center [183, 74] width 149 height 47
click at [215, 89] on p "Technical Consultant CPQI / BTG Pactual -Routine Task Automation: Streamlined o…" at bounding box center [183, 74] width 149 height 47
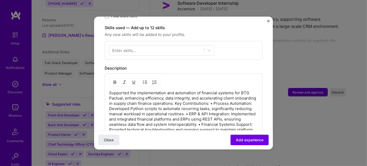
scroll to position [174, 0]
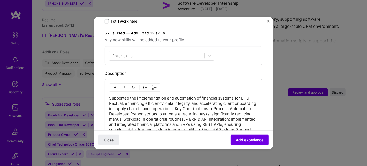
click at [197, 102] on p "Supported the implementation and automation of financial systems for BTG Pactua…" at bounding box center [183, 125] width 149 height 58
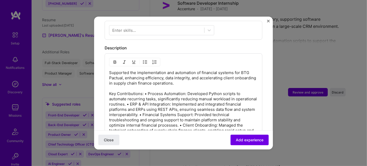
scroll to position [217, 0]
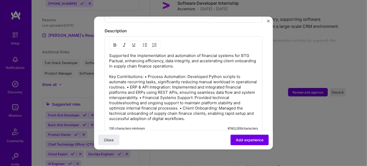
click at [144, 69] on p "Supported the implementation and automation of financial systems for BTG Pactua…" at bounding box center [183, 87] width 149 height 68
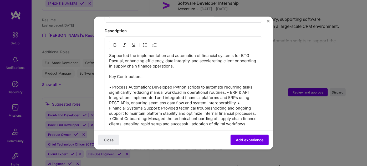
click at [239, 85] on p "Supported the implementation and automation of financial systems for BTG Pactua…" at bounding box center [183, 90] width 149 height 74
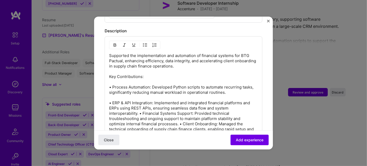
click at [139, 107] on p "Supported the implementation and automation of financial systems for BTG Pactua…" at bounding box center [183, 95] width 149 height 84
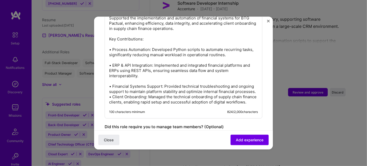
scroll to position [256, 0]
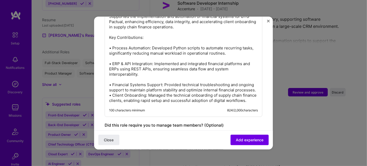
click at [130, 89] on p "Supported the implementation and automation of financial systems for BTG Pactua…" at bounding box center [183, 58] width 149 height 89
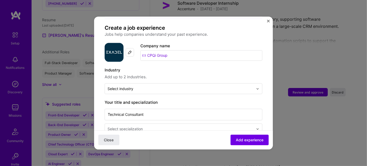
scroll to position [33, 0]
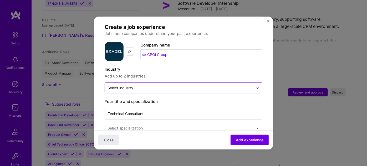
click at [190, 85] on input "text" at bounding box center [181, 88] width 146 height 6
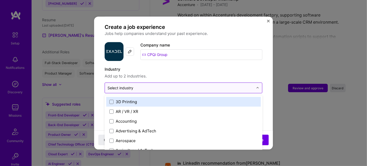
scroll to position [1393, 0]
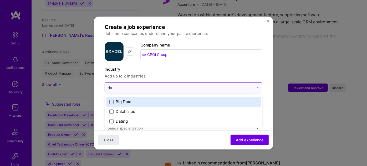
type input "dat"
click at [159, 99] on label "Big Data" at bounding box center [183, 102] width 148 height 6
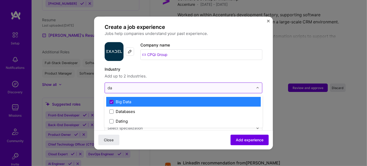
type input "dat"
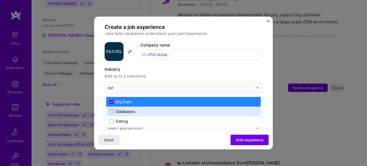
click at [148, 107] on div "Databases" at bounding box center [183, 112] width 155 height 10
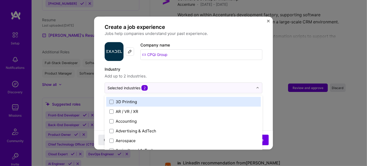
click at [257, 66] on label "Industry" at bounding box center [184, 69] width 158 height 6
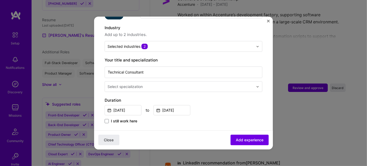
scroll to position [75, 0]
click at [207, 83] on input "text" at bounding box center [181, 86] width 147 height 6
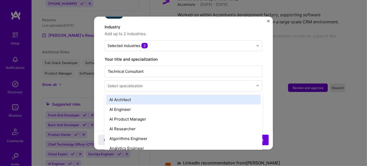
scroll to position [1396, 0]
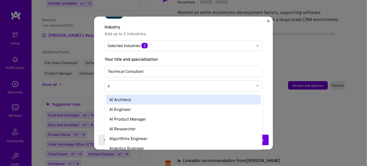
type input "au"
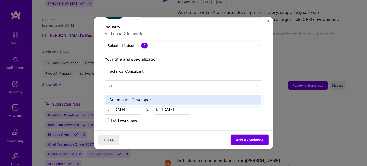
click at [168, 95] on div "Automation Developer" at bounding box center [183, 100] width 155 height 10
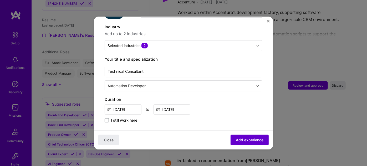
click at [246, 140] on span "Add experience" at bounding box center [250, 140] width 28 height 5
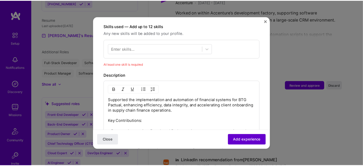
scroll to position [181, 0]
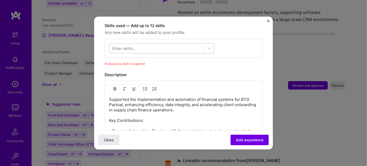
click at [168, 44] on div at bounding box center [156, 48] width 95 height 9
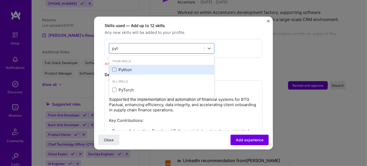
click at [137, 67] on div "Python" at bounding box center [161, 70] width 99 height 6
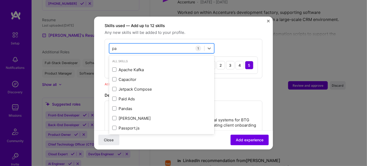
type input "p"
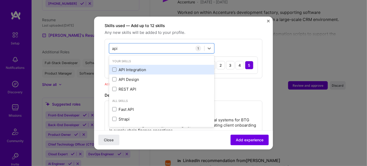
click at [136, 67] on div "API Integration" at bounding box center [161, 70] width 99 height 6
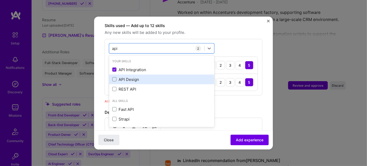
click at [132, 77] on div "API Design" at bounding box center [161, 80] width 99 height 6
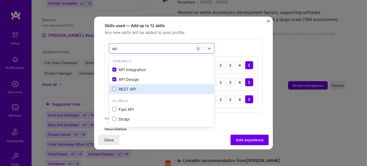
click at [132, 87] on div "REST API" at bounding box center [161, 90] width 99 height 6
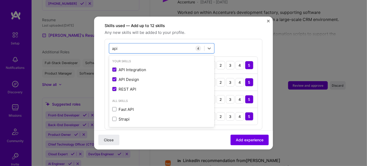
type input "api"
click at [236, 40] on div "option REST API, selected. option Fast API focused, 0 of 2. 5 results available…" at bounding box center [184, 84] width 158 height 91
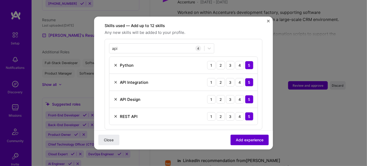
click at [250, 141] on span "Add experience" at bounding box center [250, 140] width 28 height 5
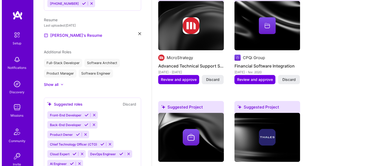
scroll to position [188, 0]
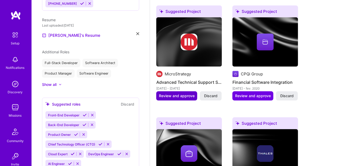
click at [172, 96] on span "Review and approve" at bounding box center [177, 95] width 36 height 5
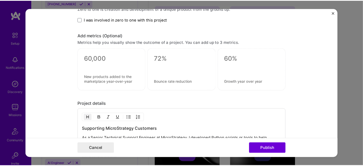
scroll to position [456, 0]
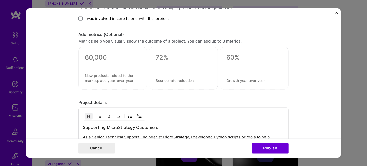
click at [337, 13] on img "Close" at bounding box center [337, 13] width 3 height 3
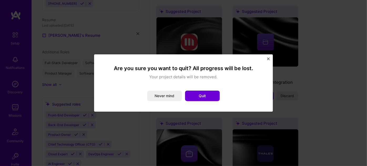
click at [268, 60] on img "Close" at bounding box center [268, 59] width 3 height 3
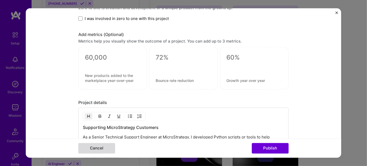
click at [95, 149] on button "Cancel" at bounding box center [96, 148] width 37 height 11
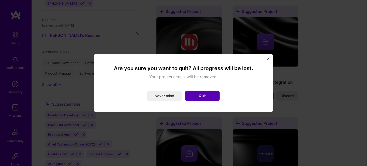
click at [210, 97] on button "Quit" at bounding box center [202, 96] width 35 height 11
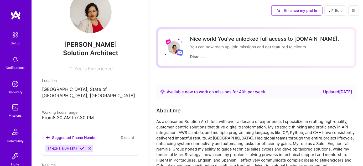
scroll to position [17, 0]
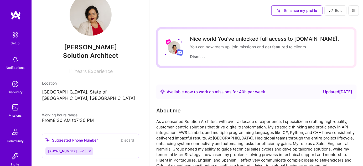
click at [106, 55] on span "Solution Architect" at bounding box center [90, 56] width 55 height 8
click at [66, 55] on span "Solution Architect" at bounding box center [90, 56] width 55 height 8
click at [329, 9] on button "Edit" at bounding box center [336, 10] width 22 height 11
select select "US"
select select "Right Now"
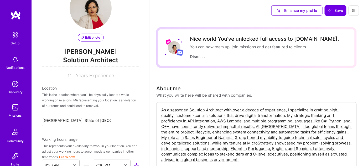
scroll to position [21, 0]
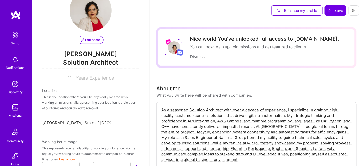
click at [87, 59] on span "Solution Architect" at bounding box center [90, 63] width 97 height 11
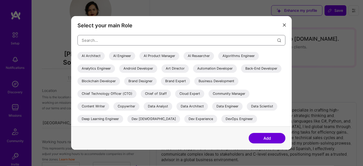
click at [246, 41] on input "modal" at bounding box center [180, 40] width 196 height 13
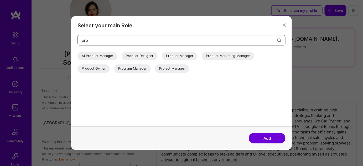
type input "pro"
click at [137, 70] on div "Program Manager" at bounding box center [132, 68] width 37 height 8
click at [276, 139] on button "Add" at bounding box center [267, 138] width 37 height 11
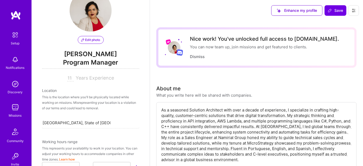
click at [86, 40] on span "Edit photo" at bounding box center [90, 40] width 19 height 5
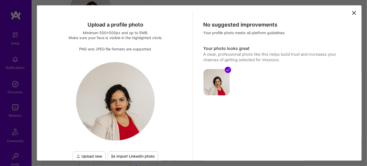
click at [353, 14] on icon at bounding box center [354, 13] width 6 height 6
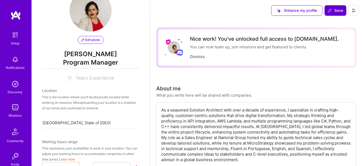
click at [338, 12] on span "Save" at bounding box center [336, 10] width 16 height 5
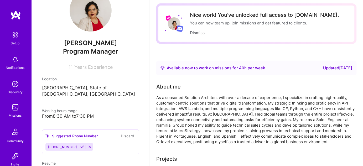
scroll to position [0, 0]
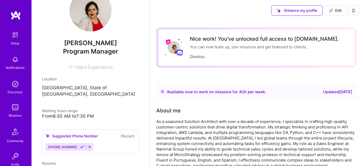
click at [336, 11] on span "Edit" at bounding box center [335, 10] width 13 height 5
select select "US"
select select "Right Now"
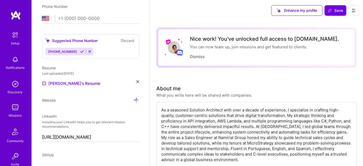
scroll to position [202, 0]
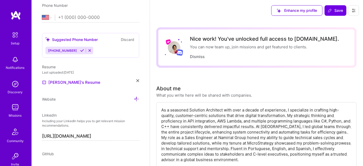
click at [136, 80] on icon at bounding box center [137, 80] width 3 height 3
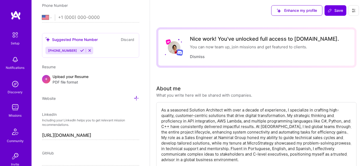
click at [63, 79] on span "PDF file format" at bounding box center [71, 82] width 36 height 6
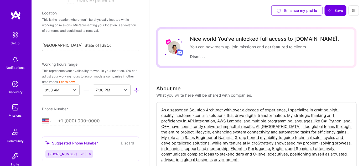
scroll to position [96, 0]
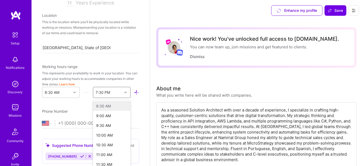
click at [123, 92] on div "option 8:30 AM focused disabled, 1 of 48. 48 results available. Use Up and Down…" at bounding box center [112, 92] width 38 height 11
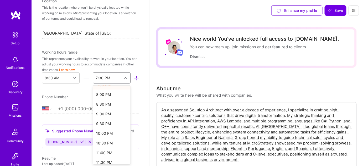
scroll to position [220, 0]
click at [97, 116] on div "9:00 PM" at bounding box center [112, 115] width 38 height 10
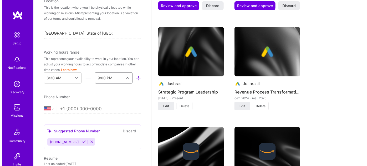
scroll to position [891, 0]
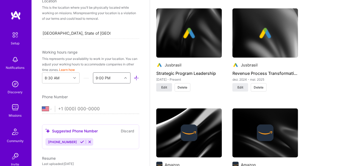
click at [165, 88] on span "Edit" at bounding box center [164, 87] width 6 height 5
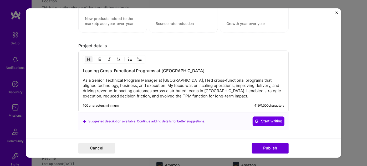
scroll to position [491, 0]
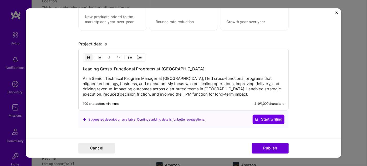
click at [258, 83] on p "As a Senior Technical Program Manager at Jusbrasil, I led cross-functional prog…" at bounding box center [183, 86] width 201 height 21
click at [336, 13] on img "Close" at bounding box center [337, 13] width 3 height 3
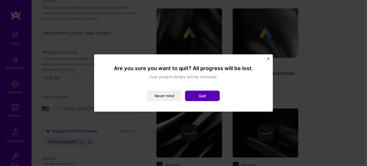
click at [189, 98] on button "Quit" at bounding box center [202, 96] width 35 height 11
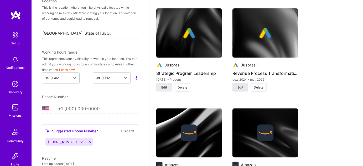
click at [245, 87] on button "Edit" at bounding box center [241, 87] width 16 height 8
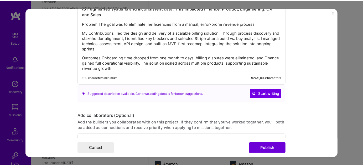
scroll to position [598, 0]
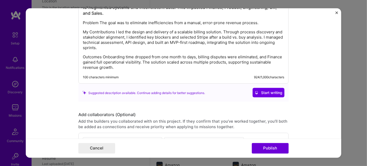
click at [336, 14] on button "Close" at bounding box center [337, 15] width 3 height 6
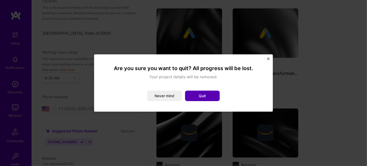
click at [205, 97] on button "Quit" at bounding box center [202, 96] width 35 height 11
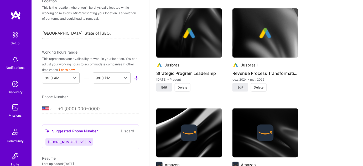
click at [182, 87] on span "Delete" at bounding box center [183, 87] width 10 height 5
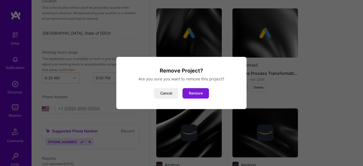
click at [197, 95] on button "Remove" at bounding box center [196, 93] width 27 height 11
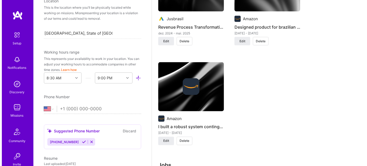
scroll to position [929, 0]
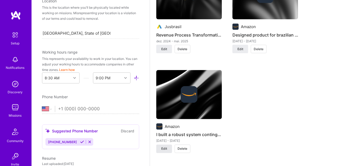
click at [170, 148] on button "Edit" at bounding box center [164, 149] width 16 height 8
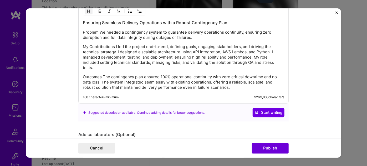
scroll to position [536, 0]
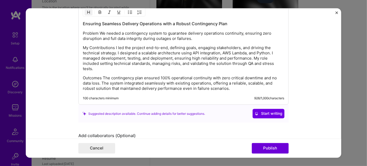
click at [338, 13] on img "Close" at bounding box center [337, 13] width 3 height 3
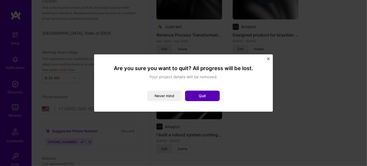
click at [207, 95] on button "Quit" at bounding box center [202, 96] width 35 height 11
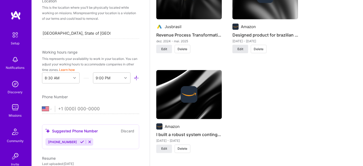
click at [245, 49] on button "Edit" at bounding box center [241, 49] width 16 height 8
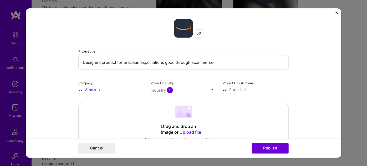
scroll to position [11, 0]
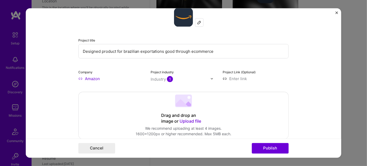
drag, startPoint x: 81, startPoint y: 51, endPoint x: 120, endPoint y: 52, distance: 39.2
click at [120, 52] on input "Designed product for brazilian exportations good through ecommerce" at bounding box center [183, 51] width 210 height 14
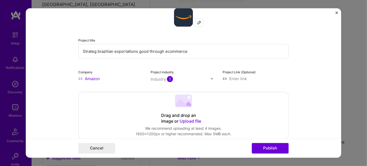
scroll to position [99, 0]
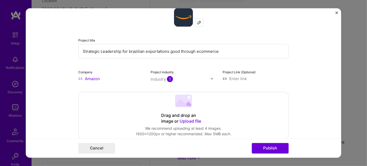
drag, startPoint x: 169, startPoint y: 51, endPoint x: 223, endPoint y: 52, distance: 54.2
click at [223, 52] on input "Strategic Leadership for brazilian exportations good through ecommerce" at bounding box center [183, 51] width 210 height 14
click at [222, 53] on input "Strategic Leadership for brazilian exportations ecommerce" at bounding box center [183, 51] width 210 height 14
type input "Strategic Leadership for brazilian exportations ecommerce product"
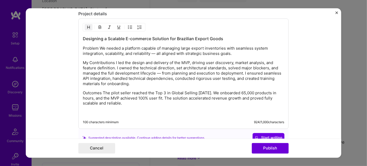
scroll to position [551, 0]
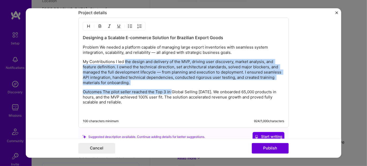
drag, startPoint x: 123, startPoint y: 60, endPoint x: 169, endPoint y: 93, distance: 57.0
click at [169, 93] on div "Designing a Scalable E-commerce Solution for Brazilian Export Goods Problem We …" at bounding box center [183, 75] width 201 height 80
click at [169, 90] on p "Outcomes The pilot seller reached the Top 3 in Global Selling within 30 days. W…" at bounding box center [183, 97] width 201 height 16
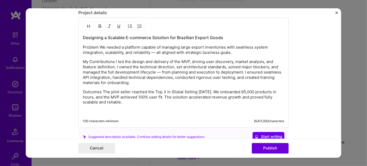
click at [173, 101] on p "Outcomes The pilot seller reached the Top 3 in Global Selling within 30 days. W…" at bounding box center [183, 97] width 201 height 16
drag, startPoint x: 156, startPoint y: 101, endPoint x: 81, endPoint y: 33, distance: 101.8
click at [83, 35] on div "Designing a Scalable E-commerce Solution for Brazilian Export Goods Problem We …" at bounding box center [183, 75] width 201 height 80
copy div "Designing a Scalable E-commerce Solution for Brazilian Export Goods Problem We …"
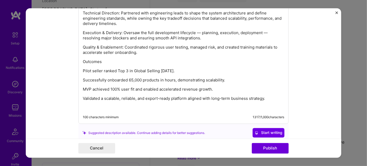
scroll to position [634, 0]
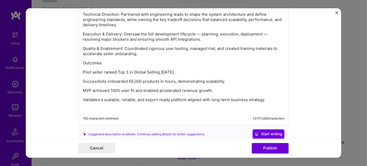
click at [238, 106] on p at bounding box center [183, 108] width 201 height 5
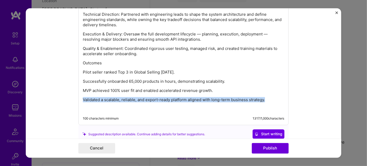
drag, startPoint x: 271, startPoint y: 97, endPoint x: 80, endPoint y: 94, distance: 191.5
click at [80, 94] on div "Problem The business required a robust platform to manage large-scale export in…" at bounding box center [183, 30] width 210 height 190
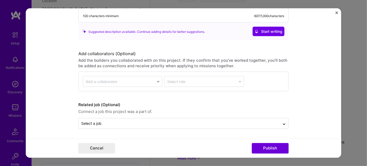
scroll to position [575, 0]
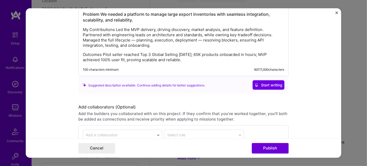
click at [229, 57] on p "Outcomes Pilot seller reached Top 3 Global Selling in 30 days; 65K products onb…" at bounding box center [183, 57] width 201 height 11
click at [229, 58] on p "Outcomes Pilot seller reached Top 3 Global Selling in 30 days; 65K products onb…" at bounding box center [183, 57] width 201 height 11
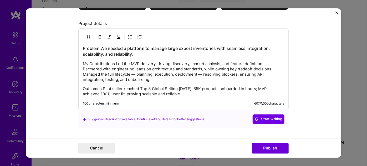
scroll to position [544, 0]
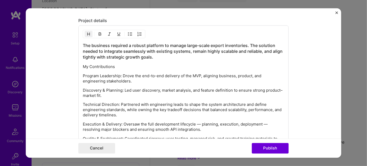
click at [144, 66] on p "My Contributions" at bounding box center [183, 66] width 201 height 5
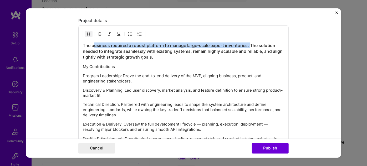
drag, startPoint x: 247, startPoint y: 43, endPoint x: 92, endPoint y: 45, distance: 155.7
click at [92, 45] on h3 "The business required a robust platform to manage large-scale export inventorie…" at bounding box center [183, 51] width 201 height 17
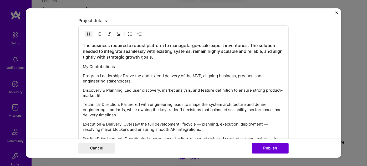
click at [140, 59] on div "The business required a robust platform to manage large-scale export inventorie…" at bounding box center [183, 118] width 201 height 150
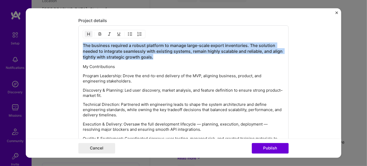
drag, startPoint x: 155, startPoint y: 54, endPoint x: 78, endPoint y: 43, distance: 78.0
click at [78, 43] on div "The business required a robust platform to manage large-scale export inventorie…" at bounding box center [183, 116] width 210 height 181
click at [87, 32] on img "button" at bounding box center [89, 34] width 4 height 4
drag, startPoint x: 164, startPoint y: 56, endPoint x: 55, endPoint y: 42, distance: 109.8
click at [55, 42] on form "Project title Strategic Leadership for brazilian exportations ecommerce product…" at bounding box center [184, 83] width 316 height 150
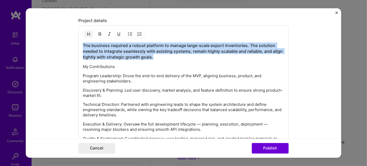
click at [87, 32] on img "button" at bounding box center [89, 34] width 4 height 4
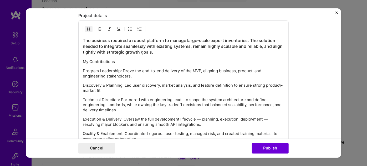
scroll to position [548, 0]
click at [116, 59] on p "My Contributions" at bounding box center [183, 61] width 201 height 5
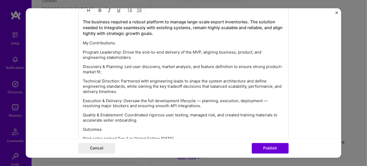
scroll to position [567, 0]
click at [142, 82] on p "Technical Direction: Partnered with engineering leads to shape the system archi…" at bounding box center [183, 86] width 201 height 16
click at [135, 113] on p "Quality & Enablement: Coordinated rigorous user testing, managed risk, and crea…" at bounding box center [183, 118] width 201 height 11
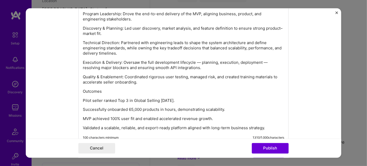
scroll to position [626, 0]
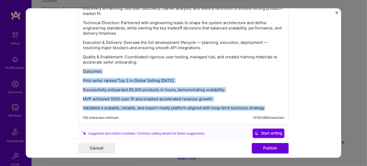
drag, startPoint x: 82, startPoint y: 68, endPoint x: 270, endPoint y: 104, distance: 191.6
click at [270, 104] on div "The business required a robust platform to manage large-scale export inventorie…" at bounding box center [183, 36] width 201 height 150
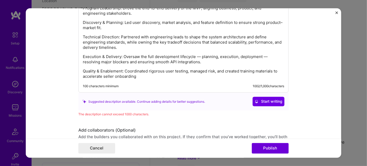
scroll to position [616, 0]
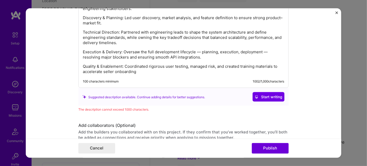
click at [162, 71] on p "Quality & Enablement: Coordinated rigorous user testing, managed risk, and crea…" at bounding box center [183, 69] width 201 height 11
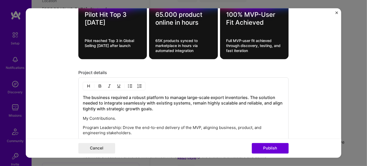
scroll to position [511, 0]
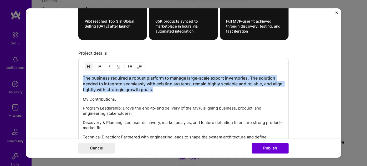
drag, startPoint x: 153, startPoint y: 89, endPoint x: 71, endPoint y: 76, distance: 83.4
click at [71, 76] on form "Project title Strategic Leadership for brazilian exportations ecommerce product…" at bounding box center [184, 83] width 316 height 150
copy h3 "The business required a robust platform to manage large-scale export inventorie…"
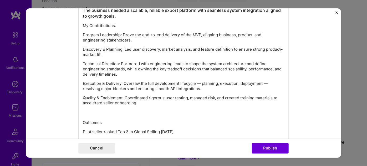
scroll to position [573, 0]
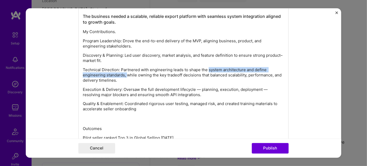
drag, startPoint x: 206, startPoint y: 68, endPoint x: 125, endPoint y: 75, distance: 81.5
click at [125, 75] on p "Technical Direction: Partnered with engineering leads to shape the system archi…" at bounding box center [183, 75] width 201 height 16
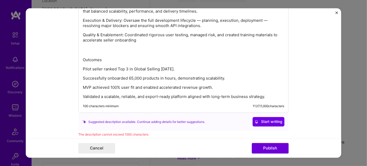
scroll to position [634, 0]
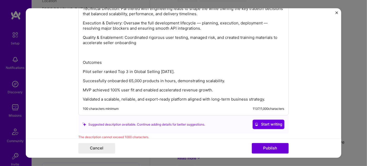
click at [235, 101] on div "The business needed a scalable, reliable export platform with seamless system i…" at bounding box center [183, 25] width 210 height 181
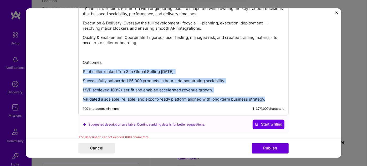
drag, startPoint x: 81, startPoint y: 69, endPoint x: 273, endPoint y: 96, distance: 193.8
click at [273, 96] on div "The business needed a scalable, reliable export platform with seamless system i…" at bounding box center [183, 27] width 201 height 150
copy div "Pilot seller ranked Top 3 in Global Selling within 30 days. Successfully onboar…"
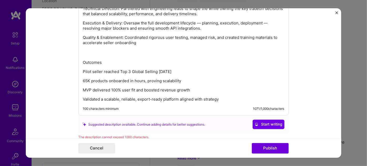
click at [229, 88] on p "MVP delivered 100% user fit and boosted revenue growth" at bounding box center [183, 90] width 201 height 5
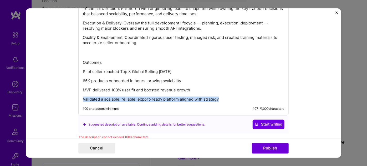
drag, startPoint x: 221, startPoint y: 98, endPoint x: 81, endPoint y: 97, distance: 139.6
click at [83, 97] on p "Validated a scalable, reliable, export-ready platform aligned with strategy" at bounding box center [183, 99] width 201 height 5
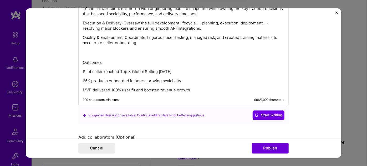
drag, startPoint x: 345, startPoint y: 132, endPoint x: 345, endPoint y: 135, distance: 2.6
click at [345, 135] on div "Project title Strategic Leadership for brazilian exportations ecommerce product…" at bounding box center [183, 83] width 367 height 166
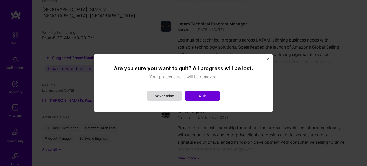
click at [163, 97] on button "Never mind" at bounding box center [164, 96] width 35 height 11
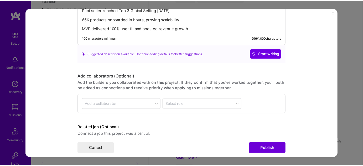
scroll to position [716, 0]
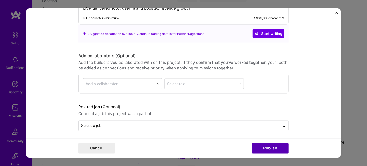
click at [263, 148] on button "Publish" at bounding box center [270, 148] width 37 height 11
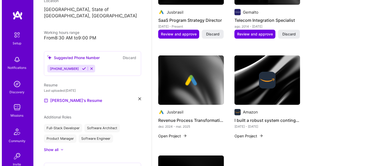
scroll to position [581, 0]
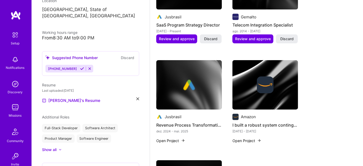
click at [271, 96] on img at bounding box center [266, 84] width 66 height 49
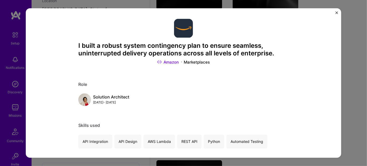
click at [337, 12] on img "Close" at bounding box center [337, 13] width 3 height 3
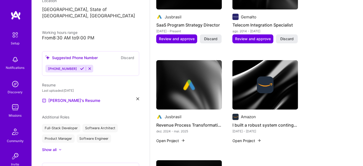
click at [246, 141] on button "Open Project" at bounding box center [247, 141] width 29 height 6
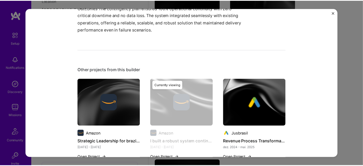
scroll to position [260, 0]
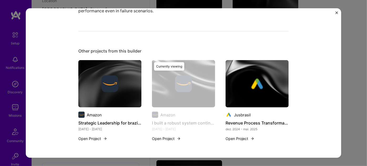
click at [336, 13] on img "Close" at bounding box center [337, 13] width 3 height 3
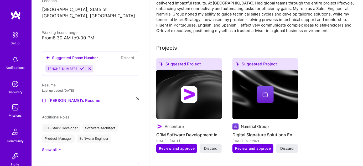
scroll to position [144, 0]
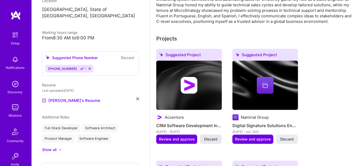
click at [214, 138] on span "Discard" at bounding box center [210, 139] width 13 height 5
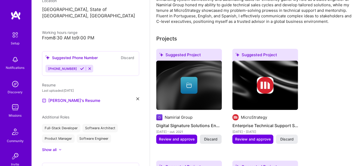
click at [207, 141] on span "Discard" at bounding box center [210, 139] width 13 height 5
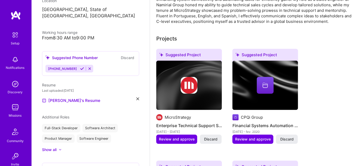
click at [207, 141] on span "Discard" at bounding box center [210, 139] width 13 height 5
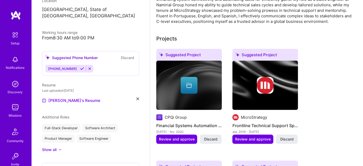
click at [207, 141] on span "Discard" at bounding box center [210, 139] width 13 height 5
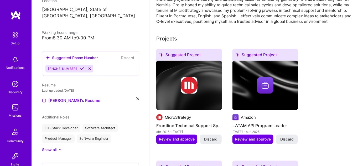
click at [207, 141] on span "Discard" at bounding box center [210, 139] width 13 height 5
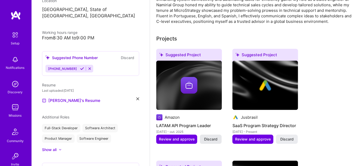
click at [206, 136] on button "Discard" at bounding box center [211, 139] width 22 height 9
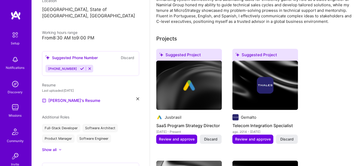
click at [206, 136] on button "Discard" at bounding box center [211, 139] width 22 height 9
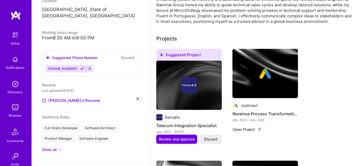
click at [206, 136] on button "Discard" at bounding box center [211, 139] width 22 height 9
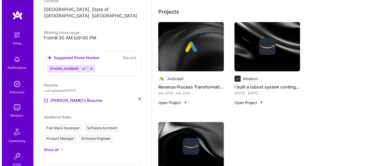
scroll to position [166, 0]
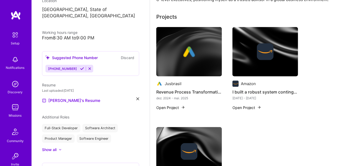
click at [247, 108] on button "Open Project" at bounding box center [247, 108] width 29 height 6
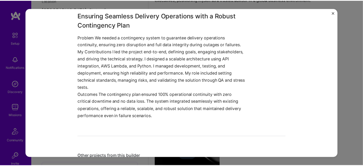
scroll to position [154, 0]
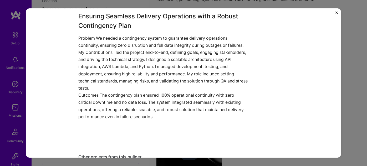
click at [163, 99] on p "Outcomes The contingency plan ensured 100% operational continuity with zero cri…" at bounding box center [163, 106] width 171 height 29
click at [338, 12] on img "Close" at bounding box center [337, 13] width 3 height 3
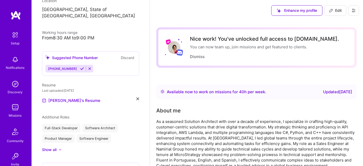
drag, startPoint x: 341, startPoint y: 9, endPoint x: 341, endPoint y: 29, distance: 19.7
click at [341, 9] on span "Edit" at bounding box center [335, 10] width 13 height 5
select select "US"
select select "Right Now"
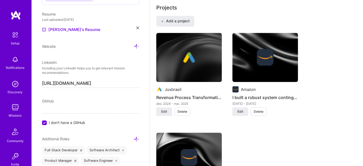
scroll to position [400, 0]
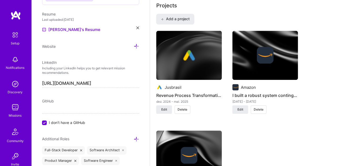
click at [259, 108] on span "Delete" at bounding box center [259, 109] width 10 height 5
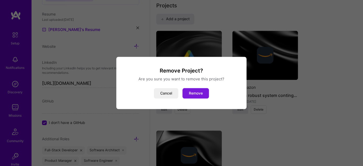
click at [204, 94] on button "Remove" at bounding box center [196, 93] width 27 height 11
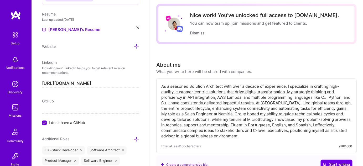
scroll to position [0, 0]
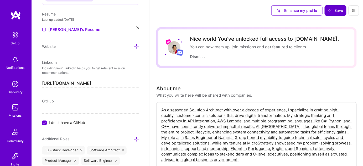
click at [338, 11] on span "Save" at bounding box center [336, 10] width 16 height 5
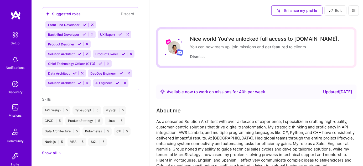
scroll to position [165, 0]
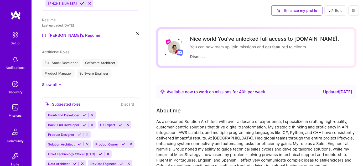
click at [335, 9] on span "Edit" at bounding box center [335, 10] width 13 height 5
select select "US"
select select "Right Now"
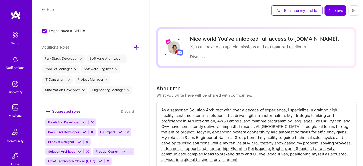
scroll to position [361, 0]
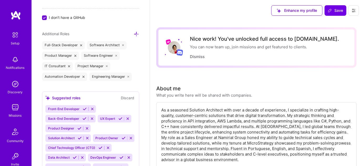
click at [82, 44] on icon at bounding box center [81, 45] width 2 height 2
click at [77, 44] on icon at bounding box center [78, 45] width 2 height 2
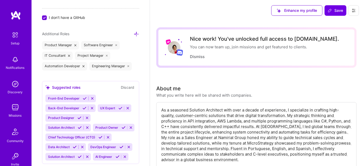
click at [117, 44] on icon at bounding box center [116, 45] width 2 height 2
click at [334, 7] on button "Save" at bounding box center [336, 10] width 22 height 11
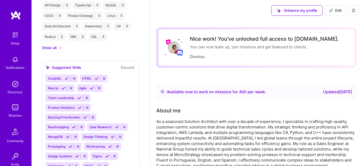
scroll to position [177, 0]
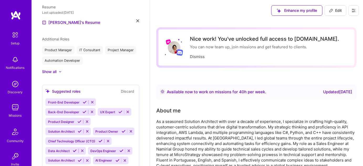
click at [340, 12] on span "Edit" at bounding box center [335, 10] width 13 height 5
select select "US"
select select "Right Now"
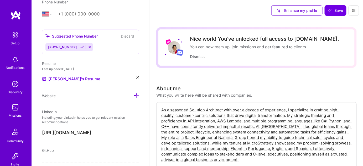
scroll to position [174, 0]
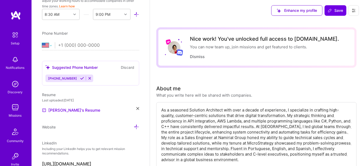
click at [46, 45] on select "Afghanistan Åland Islands Albania Algeria American Samoa Andorra Angola Anguill…" at bounding box center [48, 45] width 13 height 6
select select "BR"
click at [42, 42] on select "Afghanistan Åland Islands Albania Algeria American Samoa Andorra Angola Anguill…" at bounding box center [48, 45] width 13 height 6
type input "55 11 99757 2986"
click at [338, 12] on span "Save" at bounding box center [336, 10] width 16 height 5
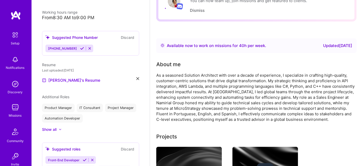
scroll to position [0, 0]
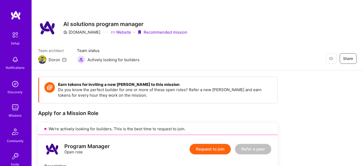
click at [64, 58] on icon at bounding box center [64, 60] width 4 height 4
click at [63, 60] on icon at bounding box center [64, 60] width 4 height 4
click at [301, 39] on div "Restore Not Interested Share AI solutions program manager [DOMAIN_NAME] Website…" at bounding box center [198, 35] width 332 height 70
click at [334, 60] on button "Not Interested" at bounding box center [319, 58] width 38 height 11
click at [331, 60] on span "Restore" at bounding box center [324, 59] width 20 height 6
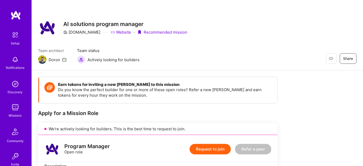
click at [220, 151] on button "Request to join" at bounding box center [210, 149] width 41 height 11
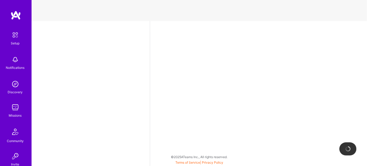
select select "BR"
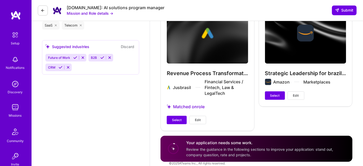
scroll to position [676, 0]
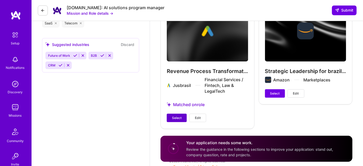
click at [181, 117] on span "Select" at bounding box center [176, 118] width 9 height 5
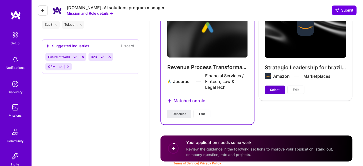
click at [277, 90] on span "Select" at bounding box center [275, 90] width 9 height 5
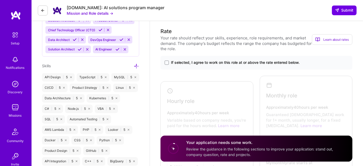
scroll to position [282, 0]
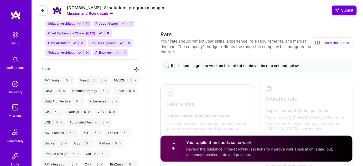
click at [271, 64] on span "If selected, I agree to work on this role at or above the rate entered below." at bounding box center [235, 65] width 129 height 5
click at [0, 0] on input "If selected, I agree to work on this role at or above the rate entered below." at bounding box center [0, 0] width 0 height 0
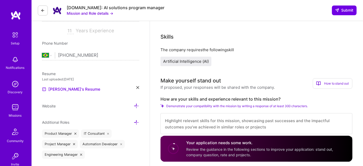
scroll to position [86, 0]
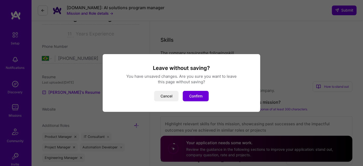
click at [204, 102] on div "Leave without saving? You have unsaved changes. Are you sure you want to leave …" at bounding box center [182, 83] width 158 height 58
click at [203, 98] on button "Confirm" at bounding box center [196, 96] width 26 height 11
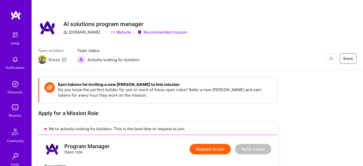
click at [11, 13] on img at bounding box center [16, 15] width 11 height 9
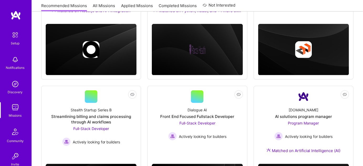
scroll to position [149, 0]
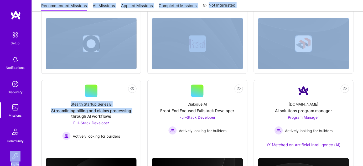
drag, startPoint x: 32, startPoint y: 114, endPoint x: 28, endPoint y: 140, distance: 26.3
click at [29, 144] on div "Setup Notifications Discovery Missions Community Invite A.Guide Profile Close S…" at bounding box center [181, 37] width 363 height 373
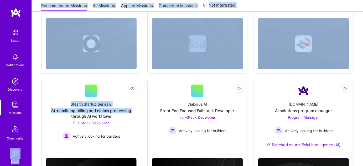
scroll to position [53, 0]
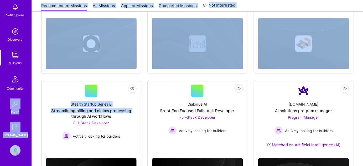
click at [17, 150] on img at bounding box center [15, 150] width 11 height 11
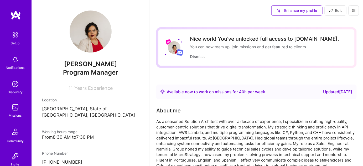
click at [338, 12] on span "Edit" at bounding box center [335, 10] width 13 height 5
select select "BR"
select select "Right Now"
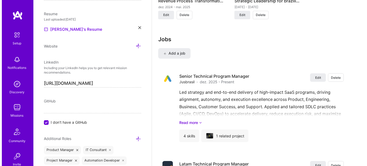
scroll to position [502, 0]
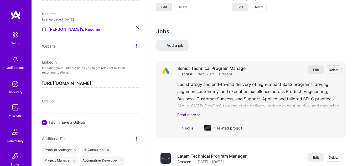
click at [318, 70] on span "Edit" at bounding box center [316, 70] width 6 height 4
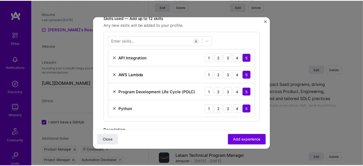
scroll to position [157, 0]
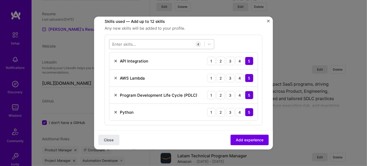
click at [180, 44] on div at bounding box center [156, 44] width 95 height 9
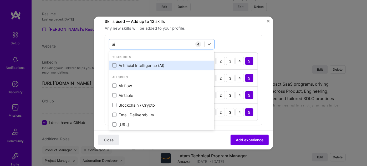
click at [152, 65] on div "Artificial Intelligence (AI)" at bounding box center [161, 66] width 99 height 6
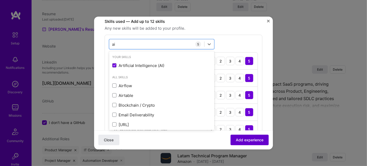
type input "ai"
click at [242, 139] on span "Add experience" at bounding box center [250, 140] width 28 height 5
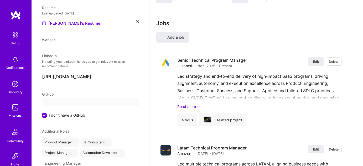
select select "BR"
select select "Right Now"
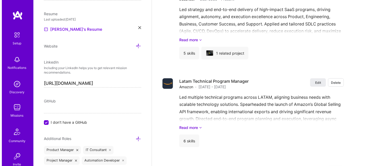
scroll to position [555, 0]
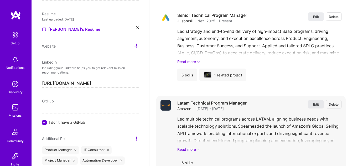
click at [319, 101] on button "Edit" at bounding box center [316, 104] width 16 height 8
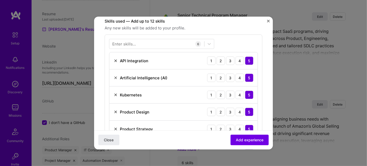
scroll to position [158, 0]
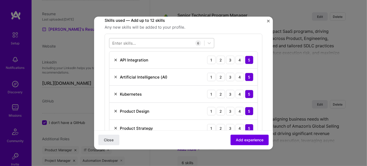
click at [158, 42] on div at bounding box center [156, 43] width 95 height 9
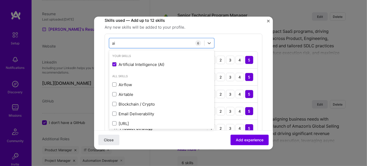
type input "ai"
click at [229, 28] on span "Any new skills will be added to your profile." at bounding box center [184, 27] width 158 height 6
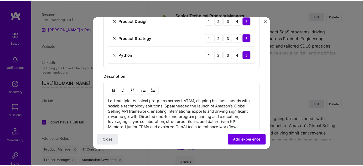
scroll to position [200, 0]
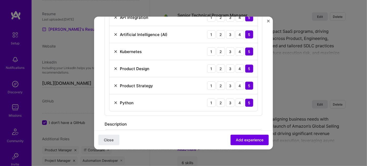
click at [267, 22] on img "Close" at bounding box center [268, 21] width 3 height 3
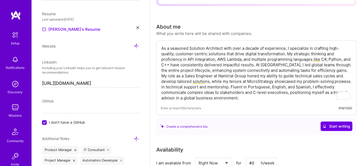
scroll to position [0, 0]
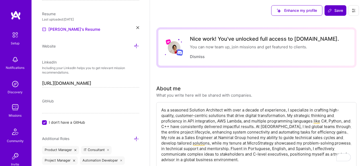
click at [337, 13] on span "Save" at bounding box center [336, 10] width 16 height 5
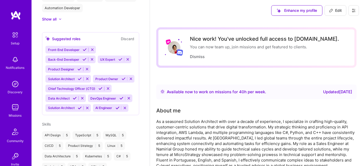
scroll to position [164, 0]
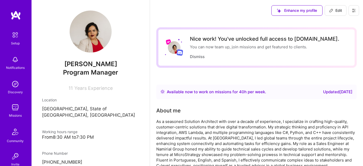
click at [336, 10] on span "Edit" at bounding box center [335, 10] width 13 height 5
select select "BR"
select select "Right Now"
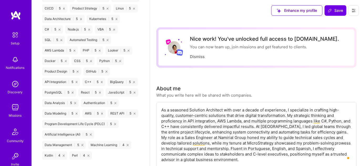
scroll to position [526, 0]
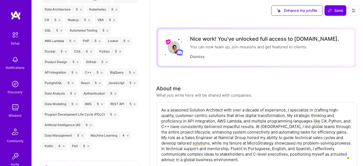
click at [77, 105] on icon at bounding box center [77, 104] width 2 height 2
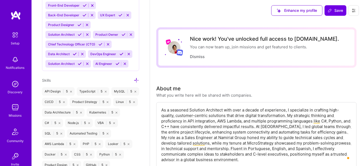
scroll to position [424, 0]
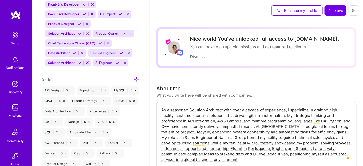
click at [134, 82] on icon at bounding box center [137, 80] width 6 height 6
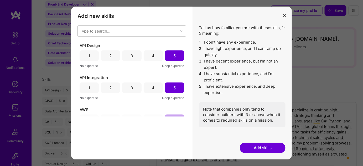
click at [123, 31] on div "Type to search..." at bounding box center [128, 31] width 100 height 11
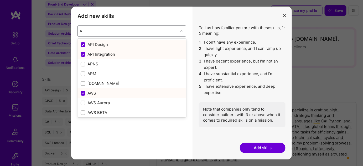
type input "AI"
checkbox input "false"
checkbox input "true"
checkbox input "false"
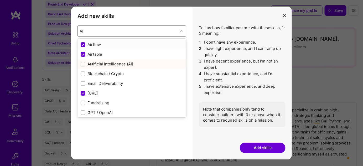
checkbox input "true"
checkbox input "false"
click at [141, 63] on div "Artificial Intelligence (AI)" at bounding box center [132, 64] width 103 height 6
checkbox input "false"
checkbox input "true"
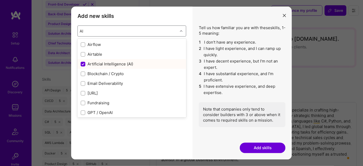
checkbox input "true"
checkbox input "false"
checkbox input "true"
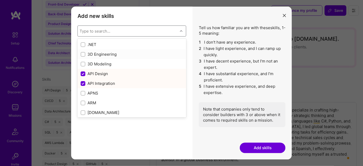
type input "A"
checkbox input "true"
checkbox input "false"
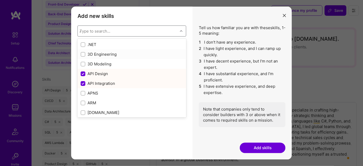
checkbox input "true"
checkbox input "false"
checkbox input "true"
checkbox input "false"
checkbox input "true"
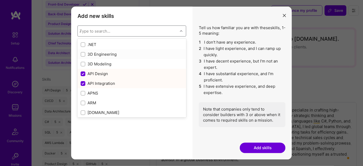
checkbox input "true"
checkbox input "false"
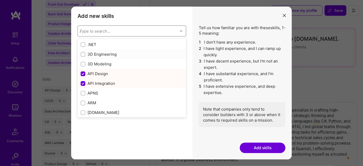
checkbox input "false"
checkbox input "true"
checkbox input "false"
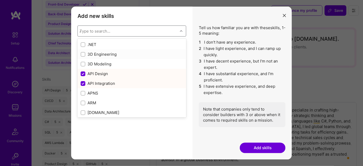
checkbox input "false"
checkbox input "true"
checkbox input "false"
checkbox input "true"
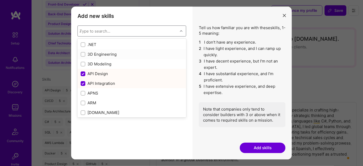
checkbox input "true"
checkbox input "false"
checkbox input "true"
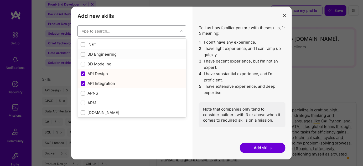
checkbox input "false"
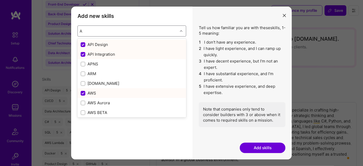
type input "AI"
checkbox input "false"
checkbox input "true"
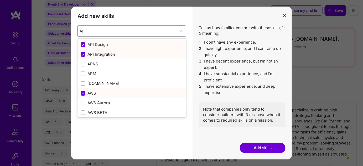
checkbox input "false"
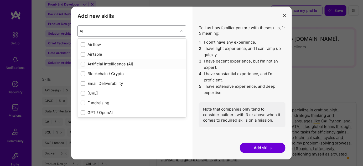
click at [110, 63] on div "Artificial Intelligence (AI)" at bounding box center [132, 64] width 103 height 6
checkbox input "true"
checkbox input "false"
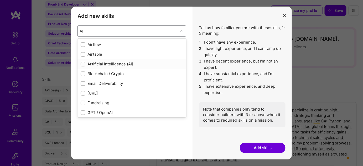
checkbox input "true"
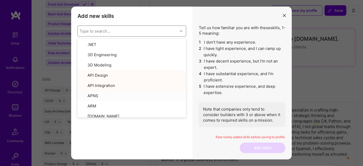
click at [205, 144] on div "Tell us how familiar you are with these skills , 1-5 meaning: 1 I don't have an…" at bounding box center [242, 83] width 99 height 153
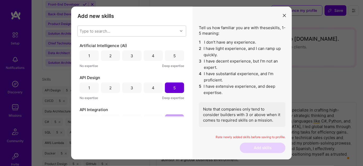
click at [175, 54] on div "5" at bounding box center [174, 55] width 19 height 11
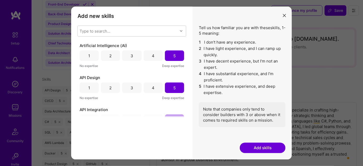
click at [257, 148] on button "Add skills" at bounding box center [263, 148] width 46 height 11
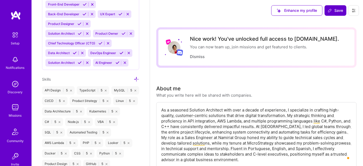
click at [337, 10] on span "Save" at bounding box center [336, 10] width 16 height 5
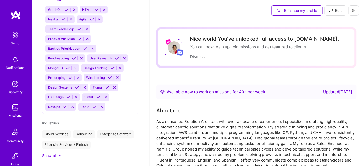
scroll to position [265, 0]
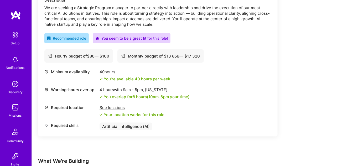
scroll to position [167, 0]
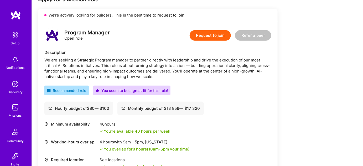
drag, startPoint x: 0, startPoint y: 0, endPoint x: 366, endPoint y: 62, distance: 371.2
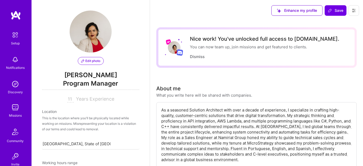
select select "BR"
select select "Right Now"
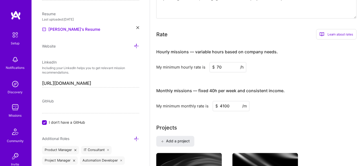
scroll to position [279, 0]
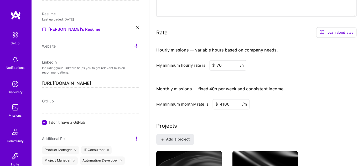
drag, startPoint x: 228, startPoint y: 65, endPoint x: 211, endPoint y: 64, distance: 17.1
click at [211, 64] on input "70" at bounding box center [228, 65] width 37 height 10
type input "80"
drag, startPoint x: 231, startPoint y: 104, endPoint x: 212, endPoint y: 102, distance: 19.3
click at [212, 102] on div "My minimum monthly rate is $ 4100 /m" at bounding box center [256, 104] width 201 height 10
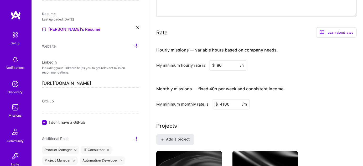
type input "5"
type input "6000"
click at [292, 107] on div "My minimum monthly rate is $ 6000 /m" at bounding box center [256, 104] width 201 height 10
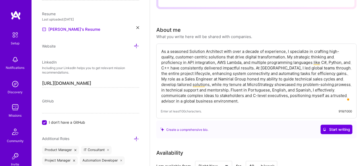
scroll to position [0, 0]
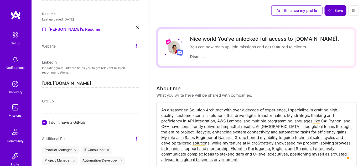
click at [339, 11] on span "Save" at bounding box center [336, 10] width 16 height 5
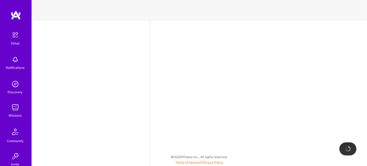
select select "BR"
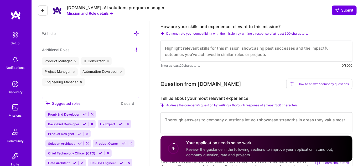
scroll to position [160, 0]
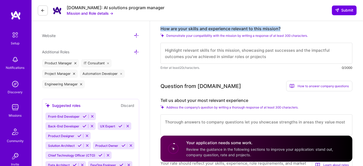
drag, startPoint x: 287, startPoint y: 28, endPoint x: 160, endPoint y: 29, distance: 127.0
copy label "How are your skills and experience relevant to this mission?"
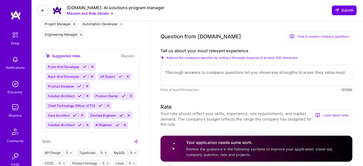
scroll to position [214, 0]
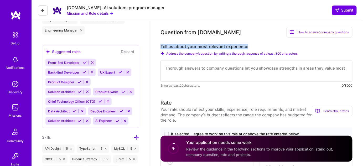
drag, startPoint x: 249, startPoint y: 46, endPoint x: 159, endPoint y: 47, distance: 89.7
copy label "Tell us about your most relevant experience"
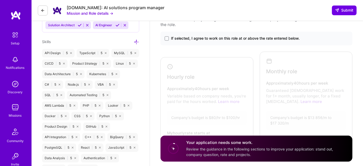
scroll to position [308, 0]
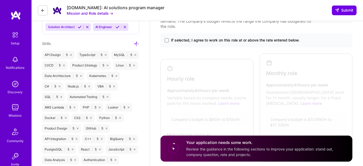
click at [247, 37] on div "If selected, I agree to work on this role at or above the rate entered below." at bounding box center [257, 41] width 192 height 14
click at [247, 38] on span "If selected, I agree to work on this role at or above the rate entered below." at bounding box center [235, 40] width 129 height 5
click at [0, 0] on input "If selected, I agree to work on this role at or above the rate entered below." at bounding box center [0, 0] width 0 height 0
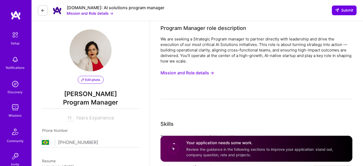
scroll to position [0, 0]
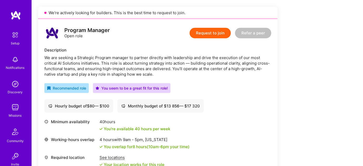
scroll to position [116, 0]
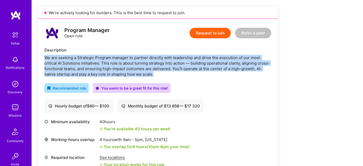
drag, startPoint x: 157, startPoint y: 74, endPoint x: 43, endPoint y: 59, distance: 115.1
click at [43, 59] on div "Program Manager Open role Request to join Refer a peer Description We are seeki…" at bounding box center [158, 103] width 240 height 168
copy div "We are seeking a Strategic Program manager to partner directly with leadership …"
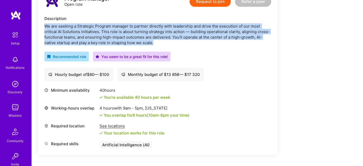
click at [251, 137] on div "Minimum availability 40 hours You're available 40 hours per week Working-hours …" at bounding box center [157, 118] width 227 height 61
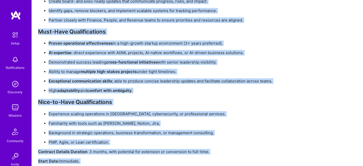
scroll to position [467, 0]
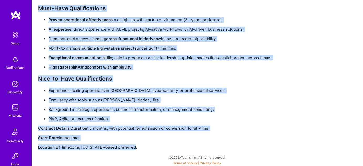
drag, startPoint x: 43, startPoint y: 20, endPoint x: 222, endPoint y: 145, distance: 218.3
copy div "Lore Ip'do Sitametc A.Elit seddoe tem incid'u labo etdolorem aliquaeni admi ven…"
